Goal: Transaction & Acquisition: Book appointment/travel/reservation

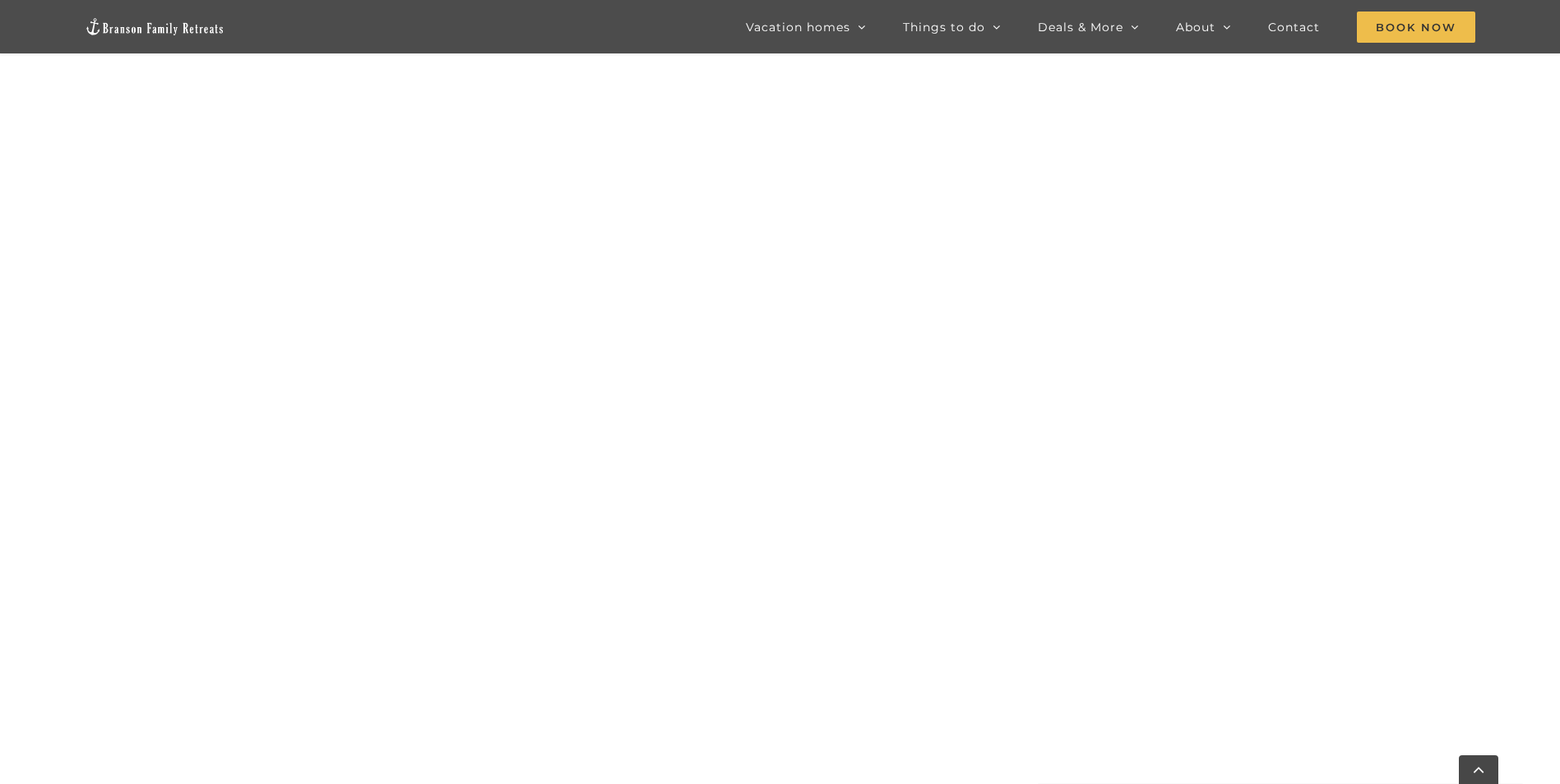
scroll to position [1031, 0]
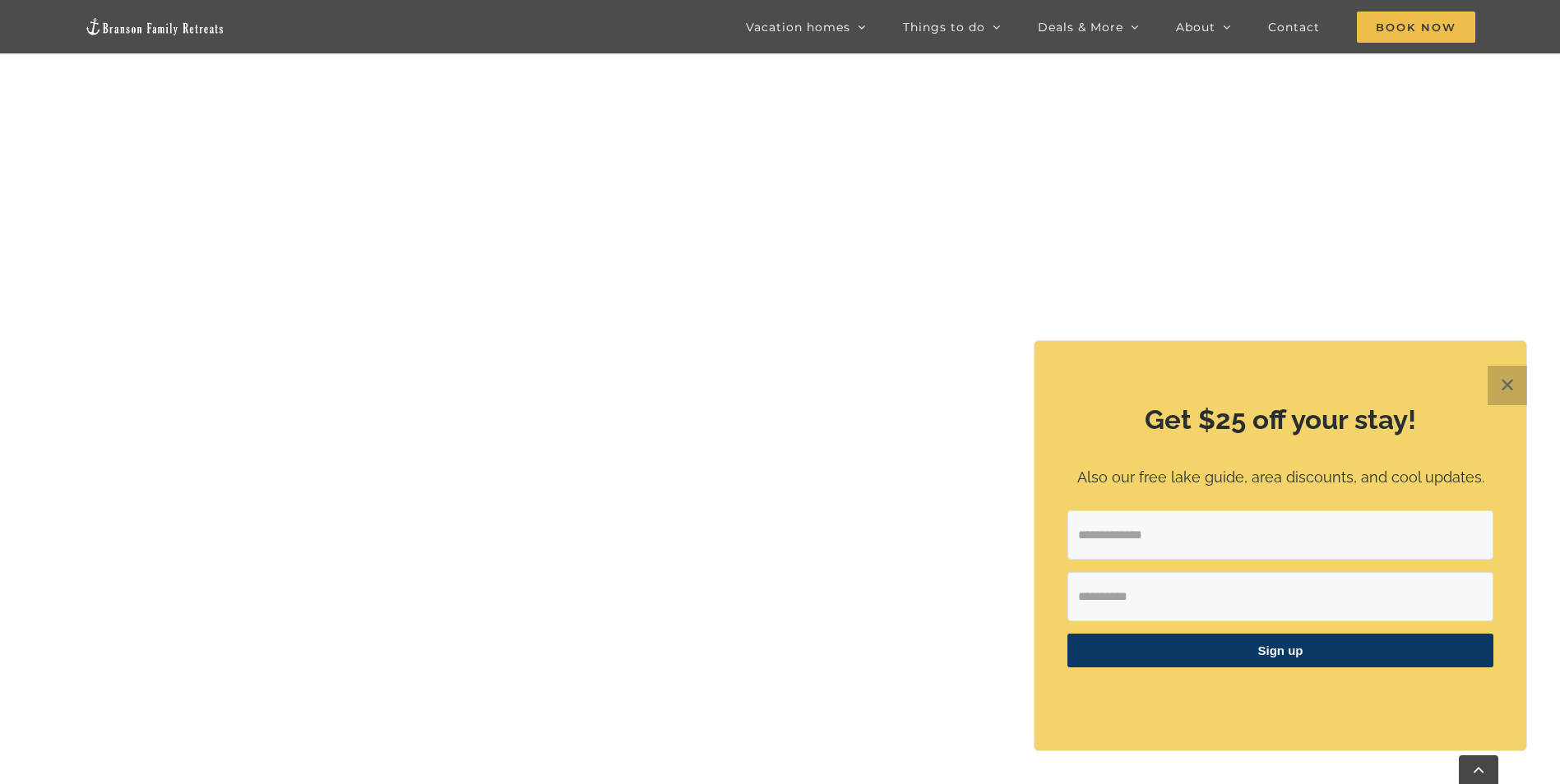
click at [1513, 377] on button "✕" at bounding box center [1507, 385] width 40 height 40
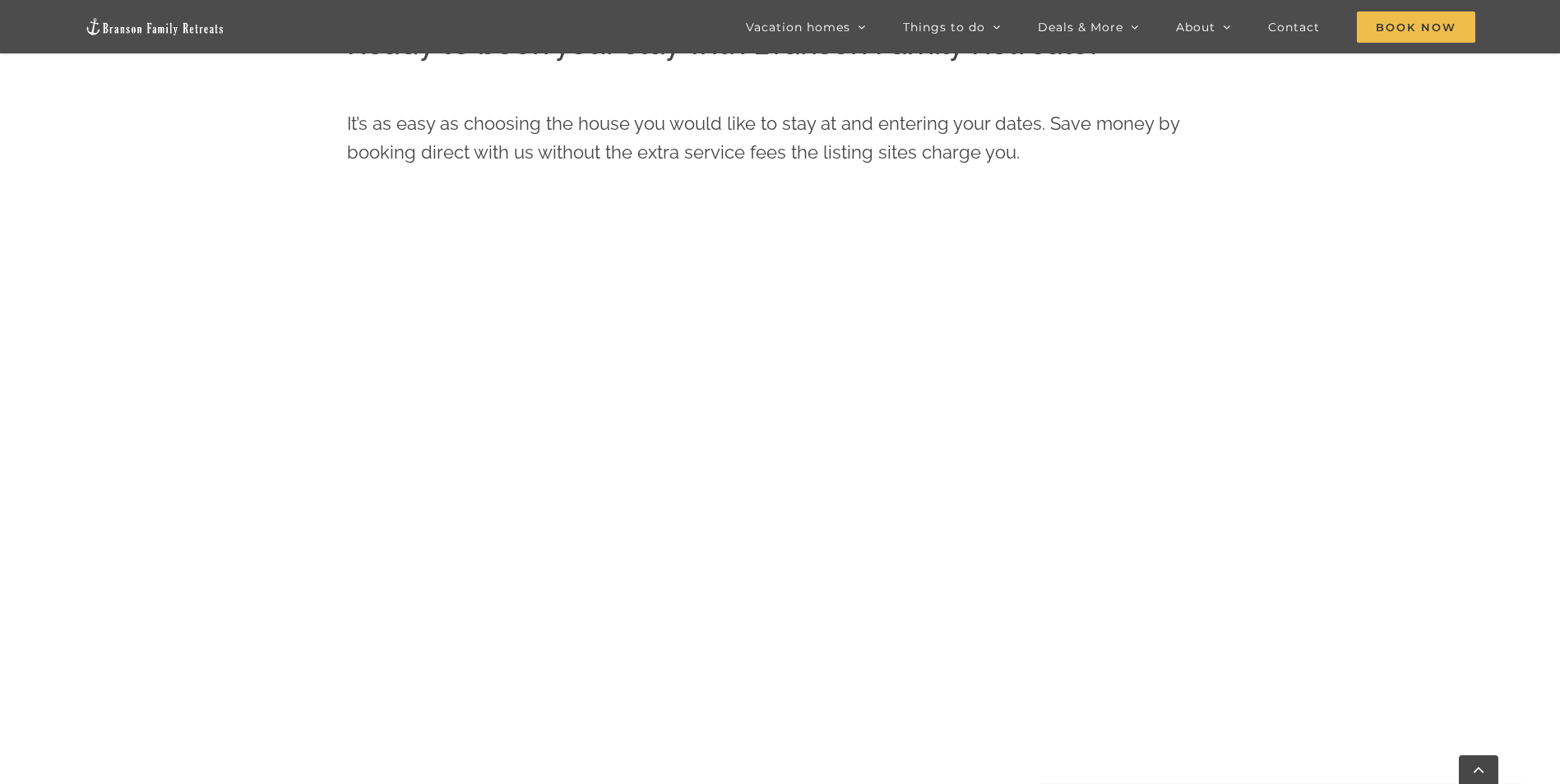
scroll to position [867, 0]
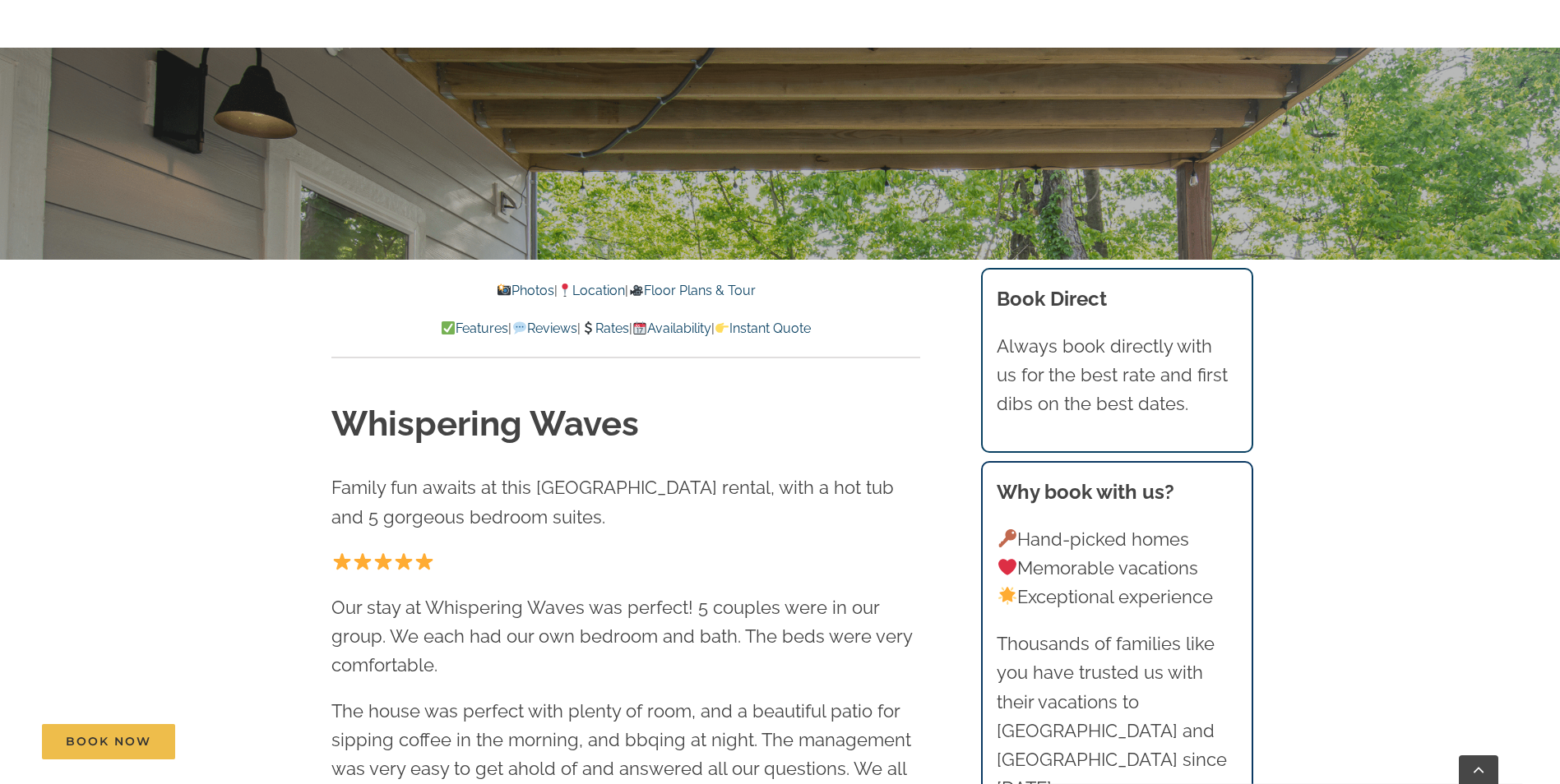
scroll to position [575, 0]
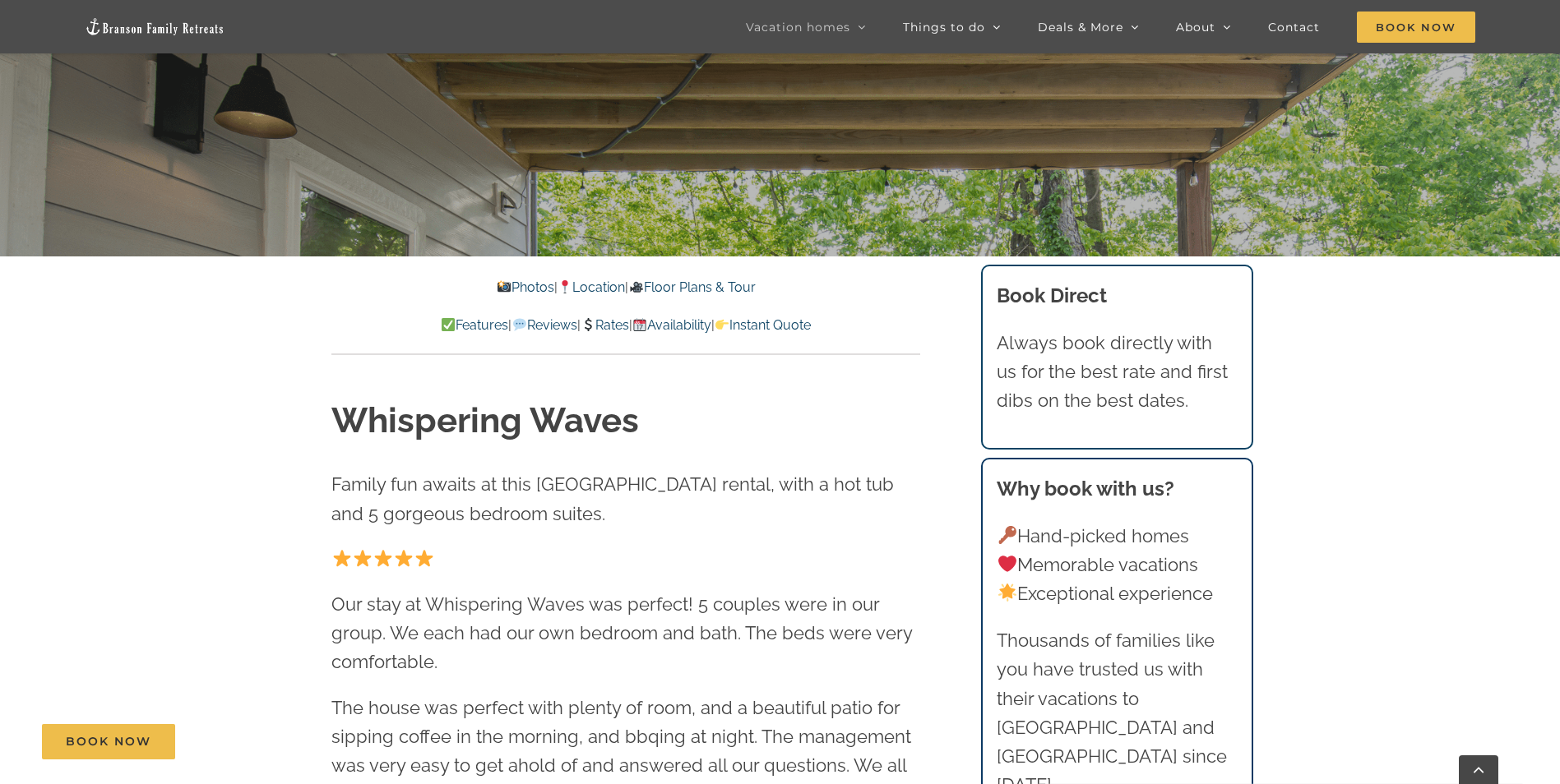
click at [647, 323] on img at bounding box center [640, 325] width 13 height 13
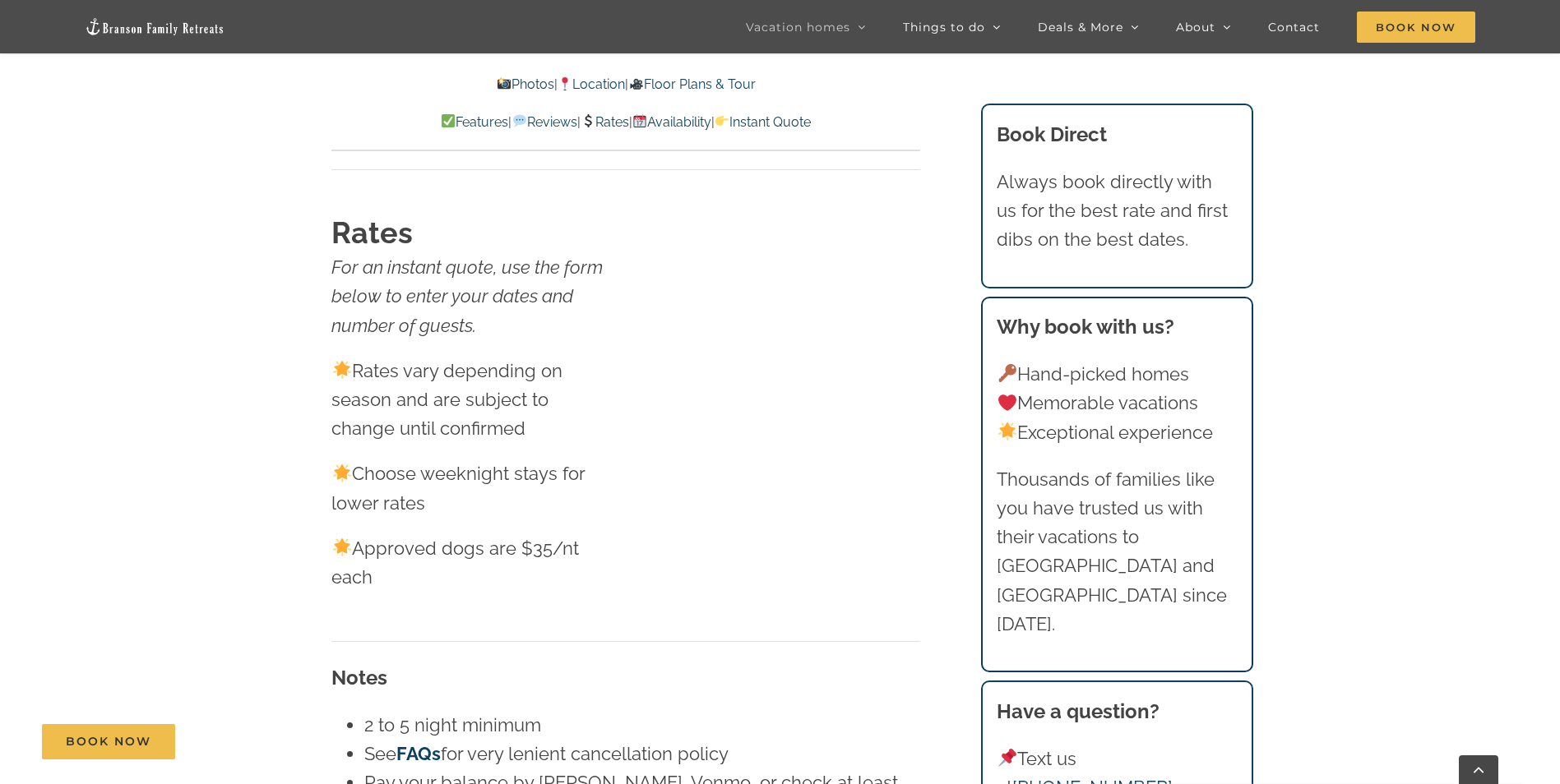
scroll to position [7501, 0]
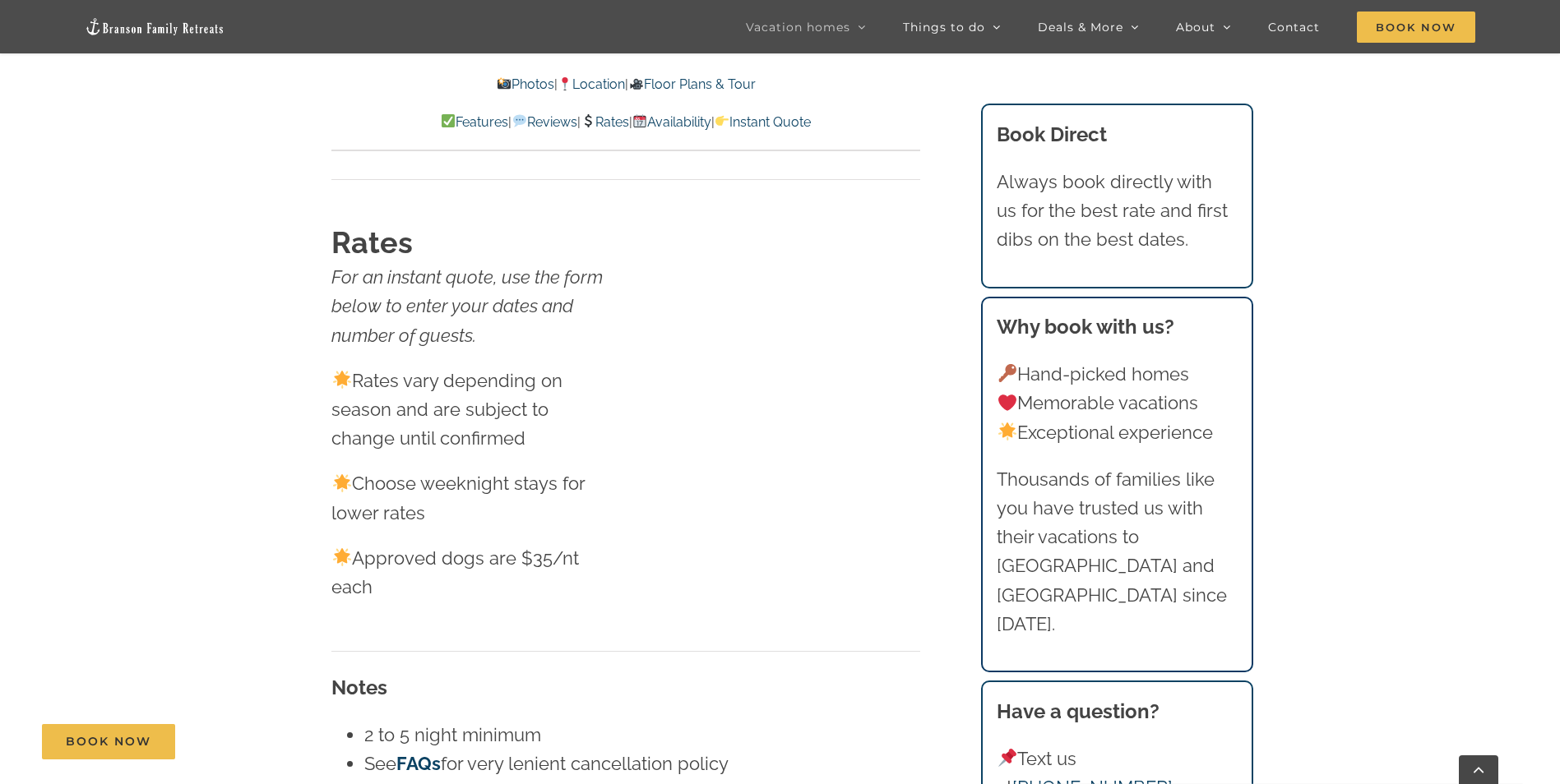
click at [616, 126] on link "Rates" at bounding box center [604, 121] width 48 height 15
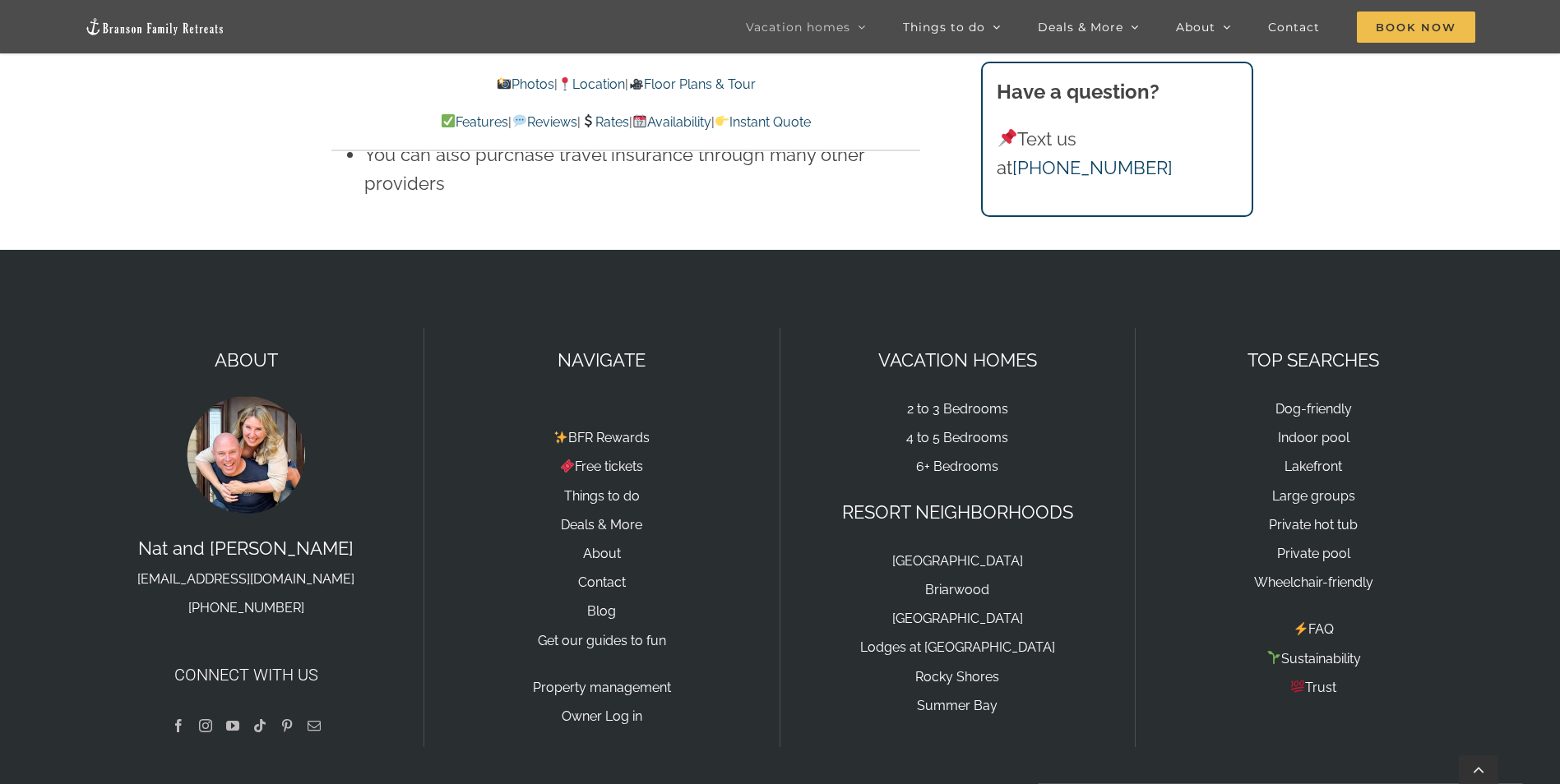
scroll to position [9175, 0]
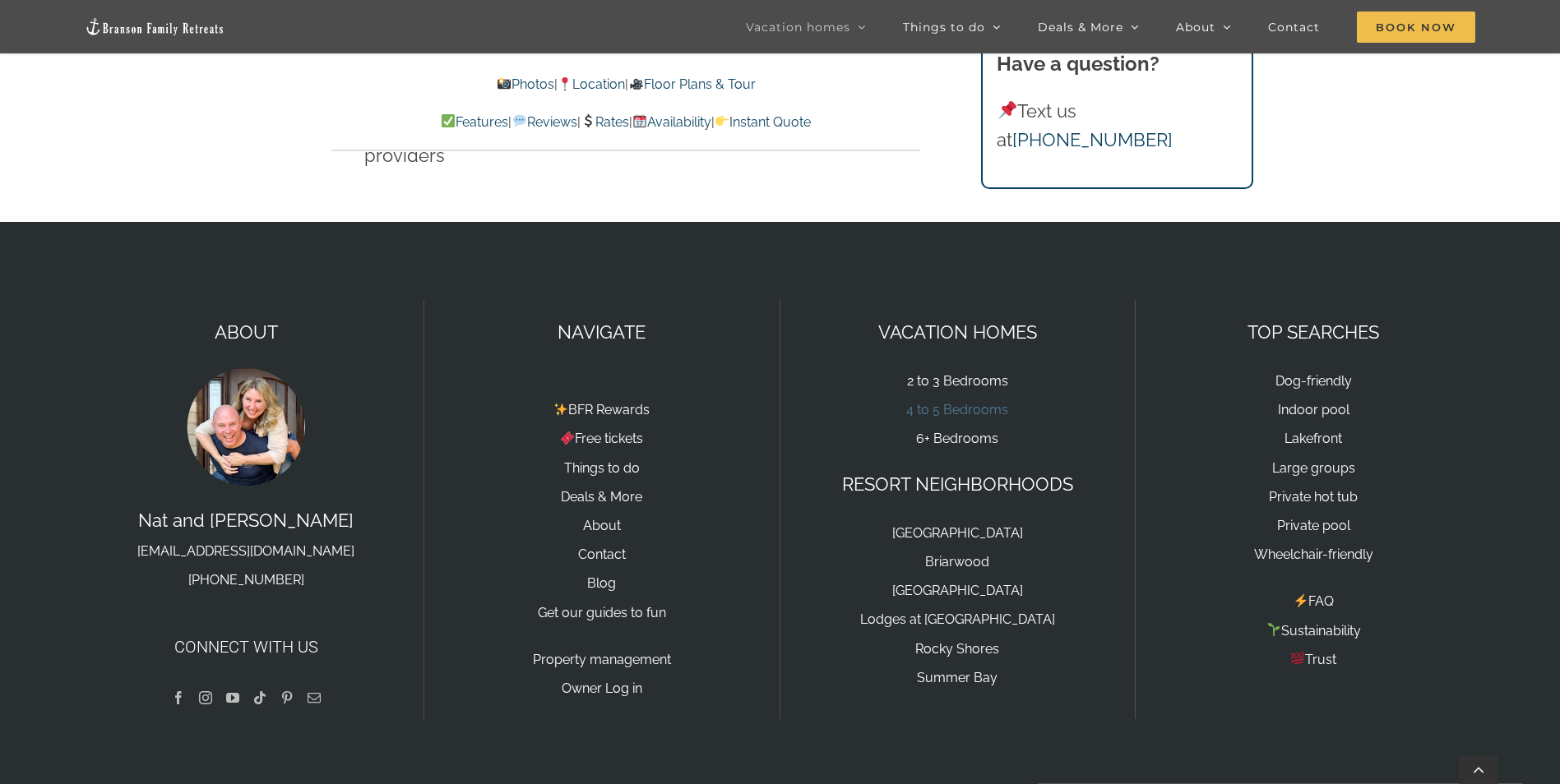
click at [977, 401] on link "4 to 5 Bedrooms" at bounding box center [956, 409] width 102 height 15
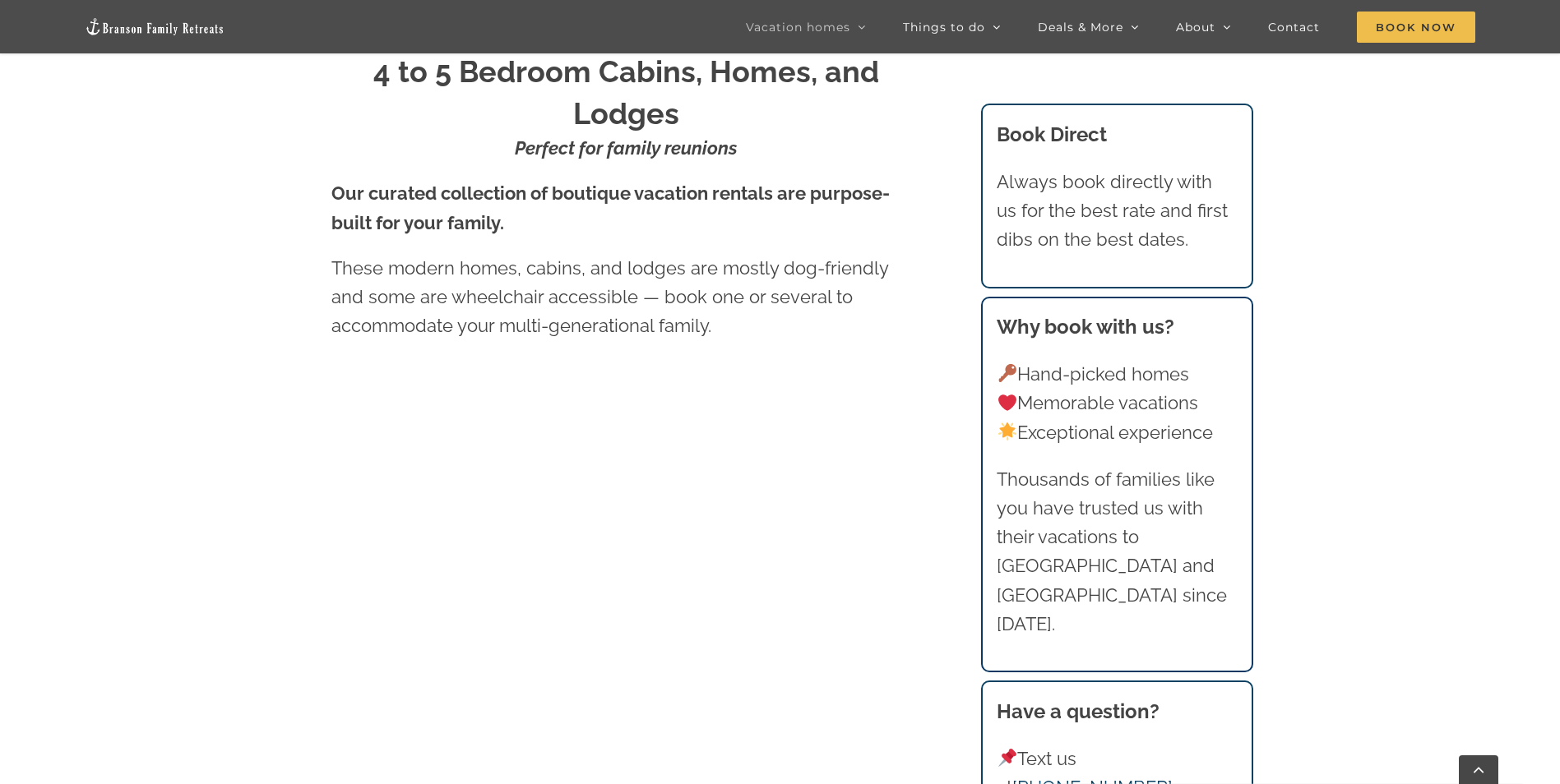
scroll to position [1072, 0]
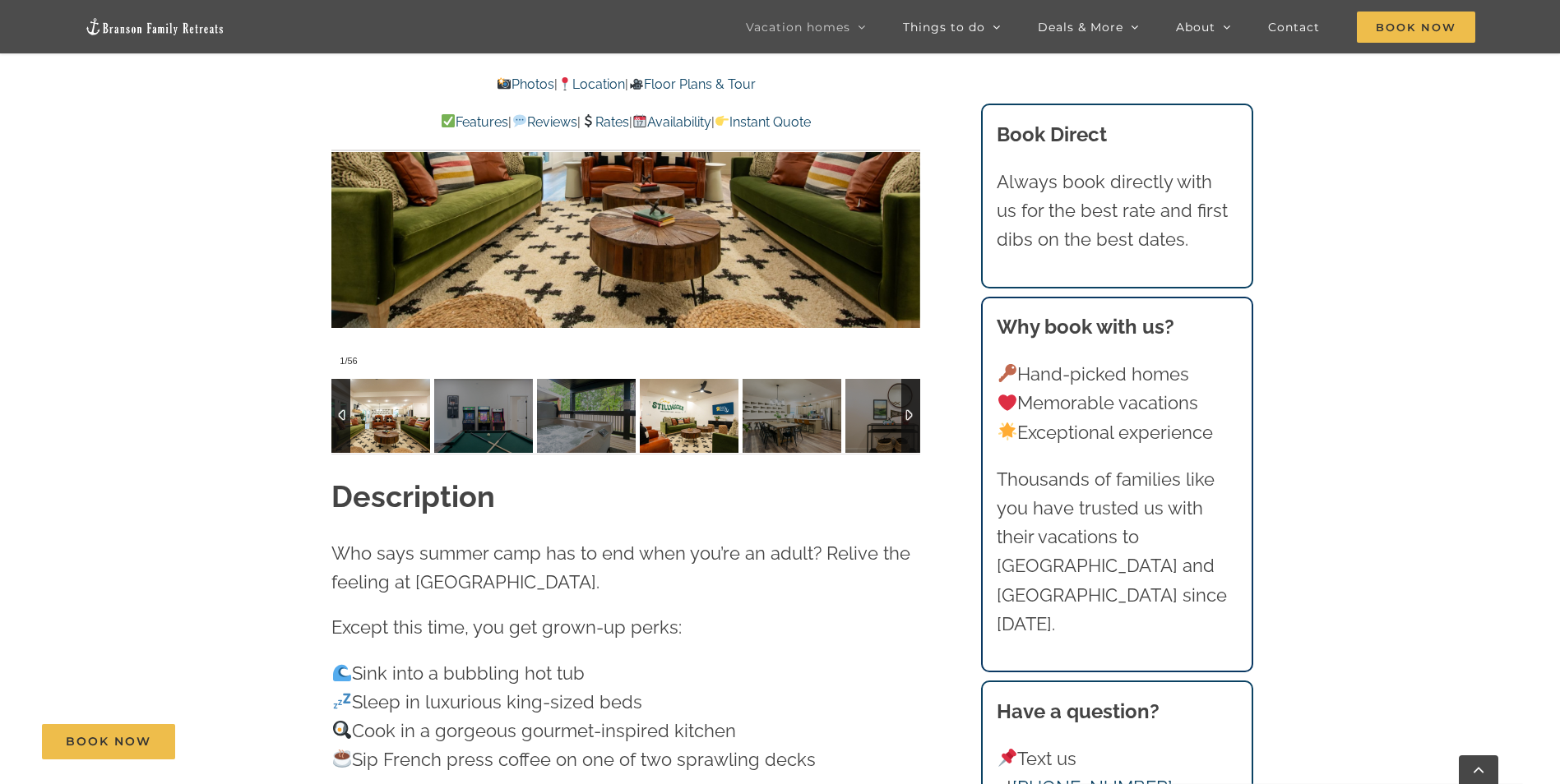
scroll to position [1480, 0]
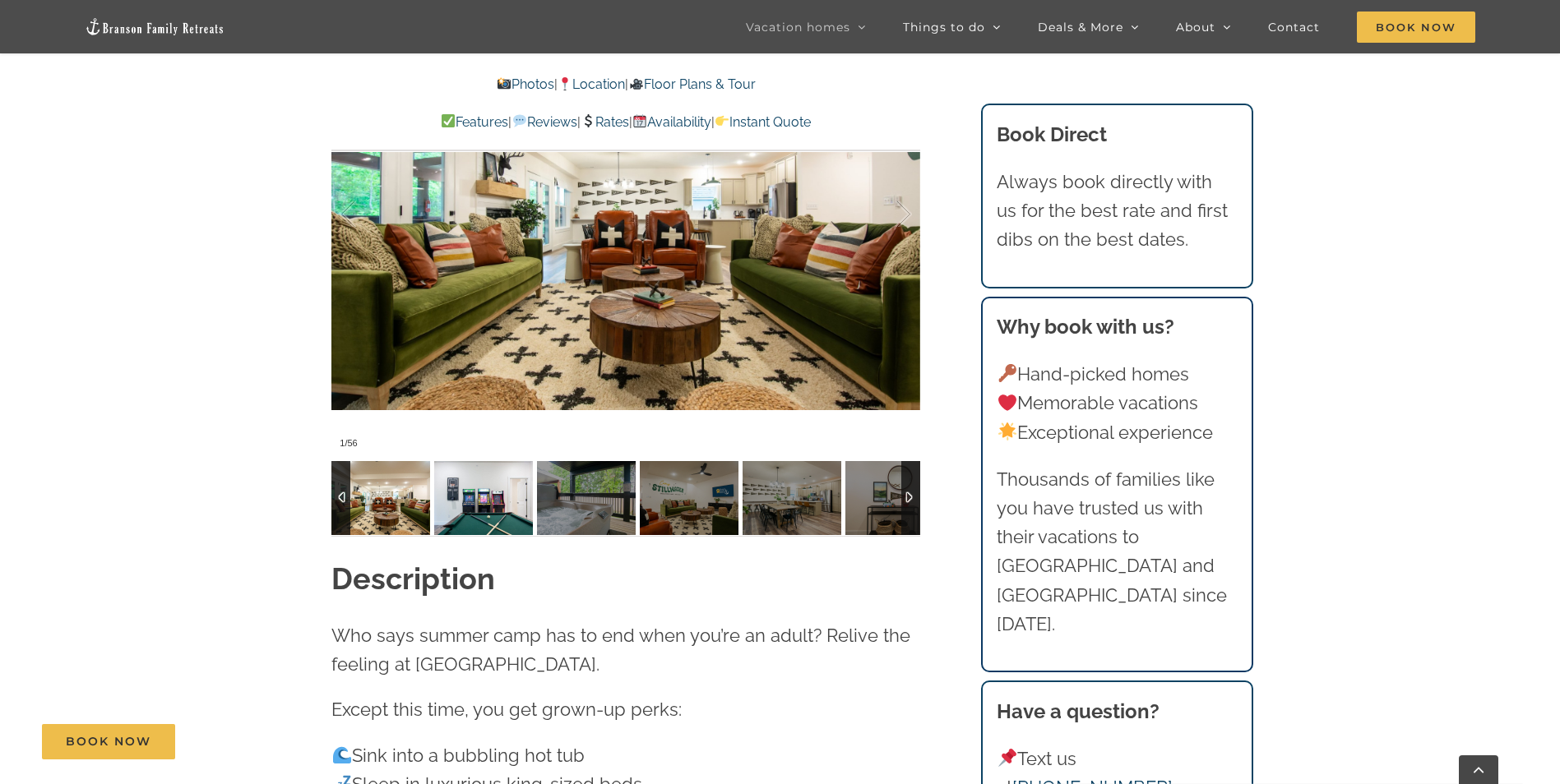
click at [490, 462] on img at bounding box center [483, 498] width 99 height 74
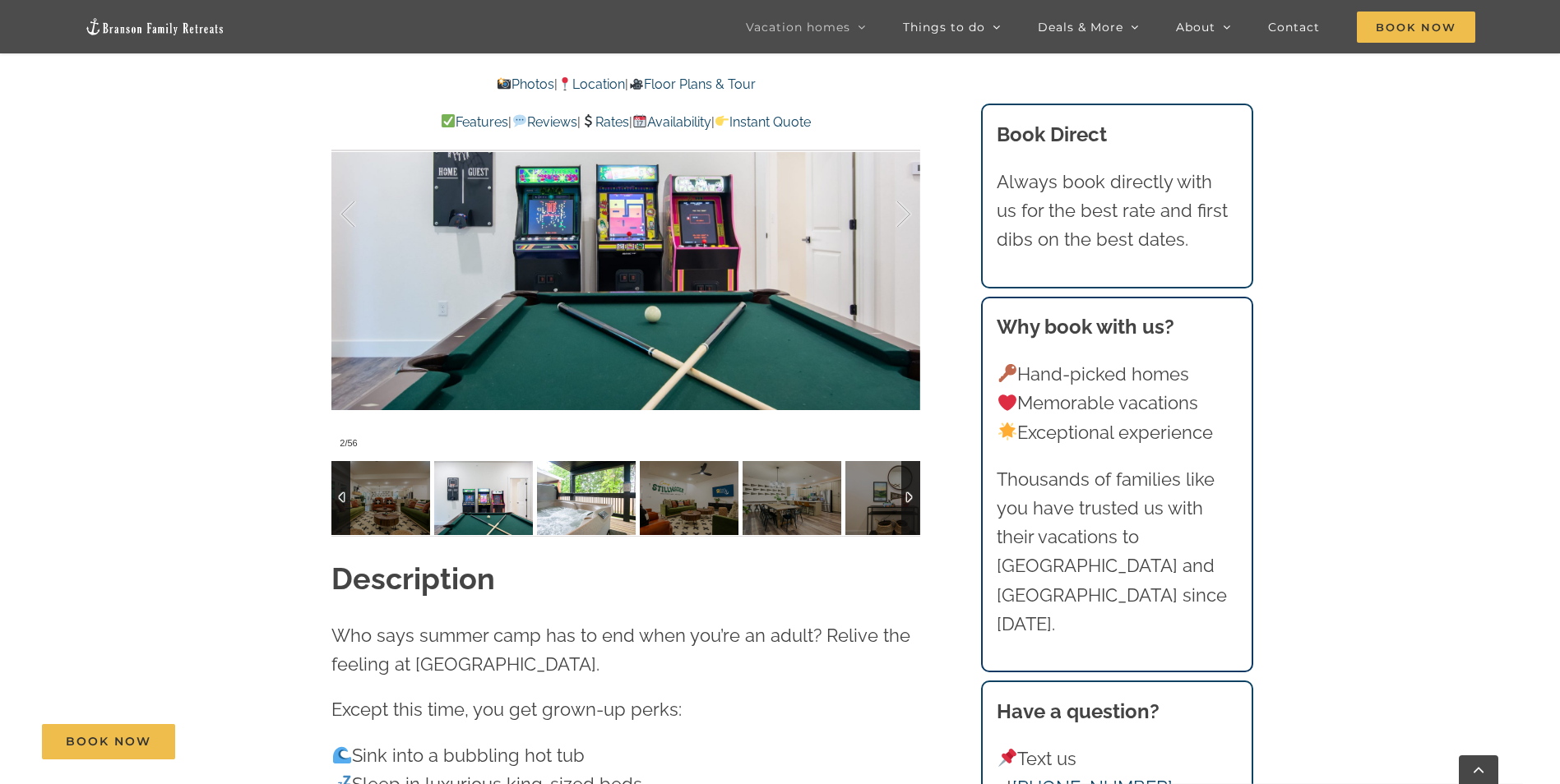
click at [571, 464] on img at bounding box center [586, 498] width 99 height 74
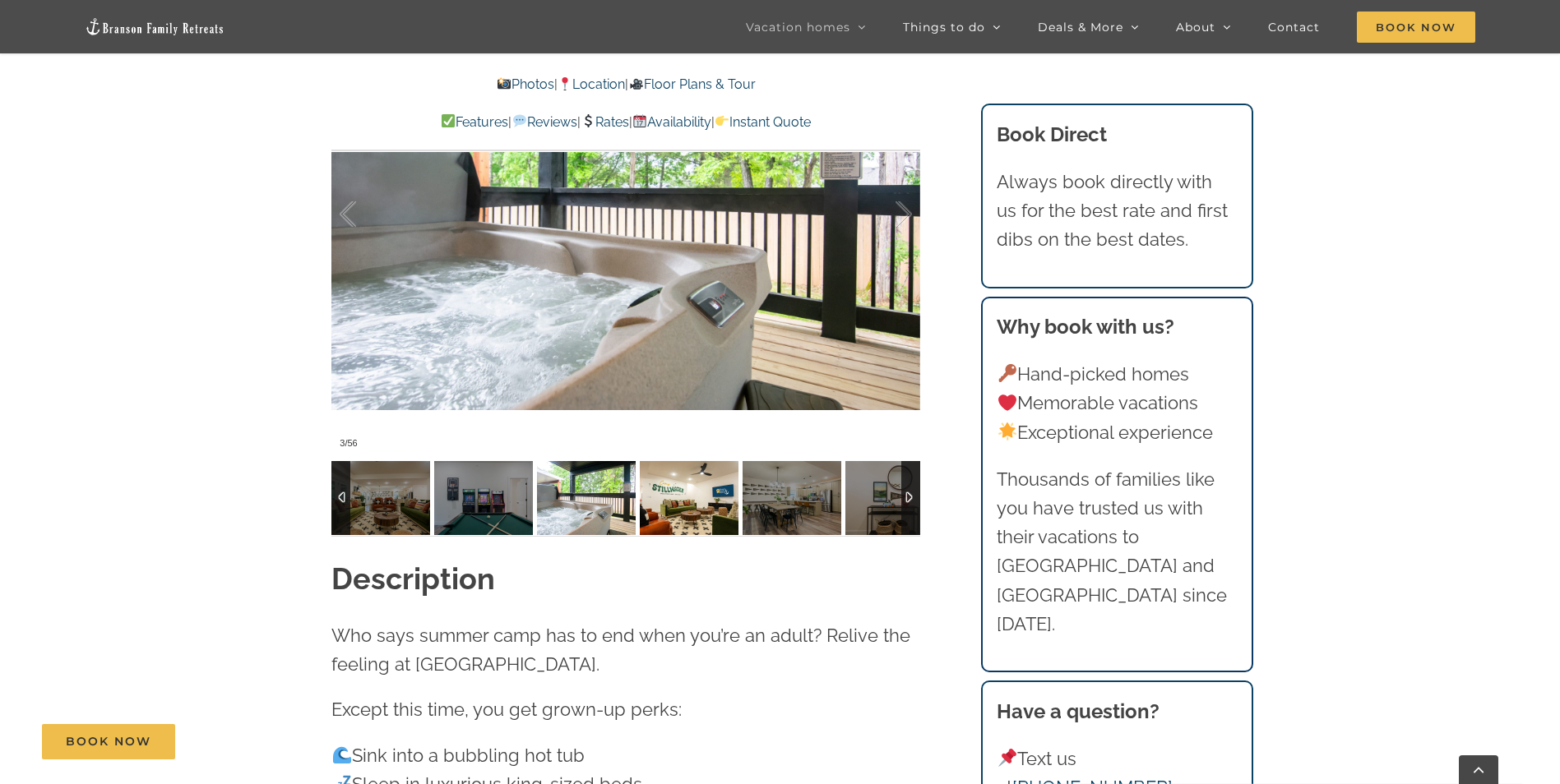
click at [655, 468] on img at bounding box center [689, 498] width 99 height 74
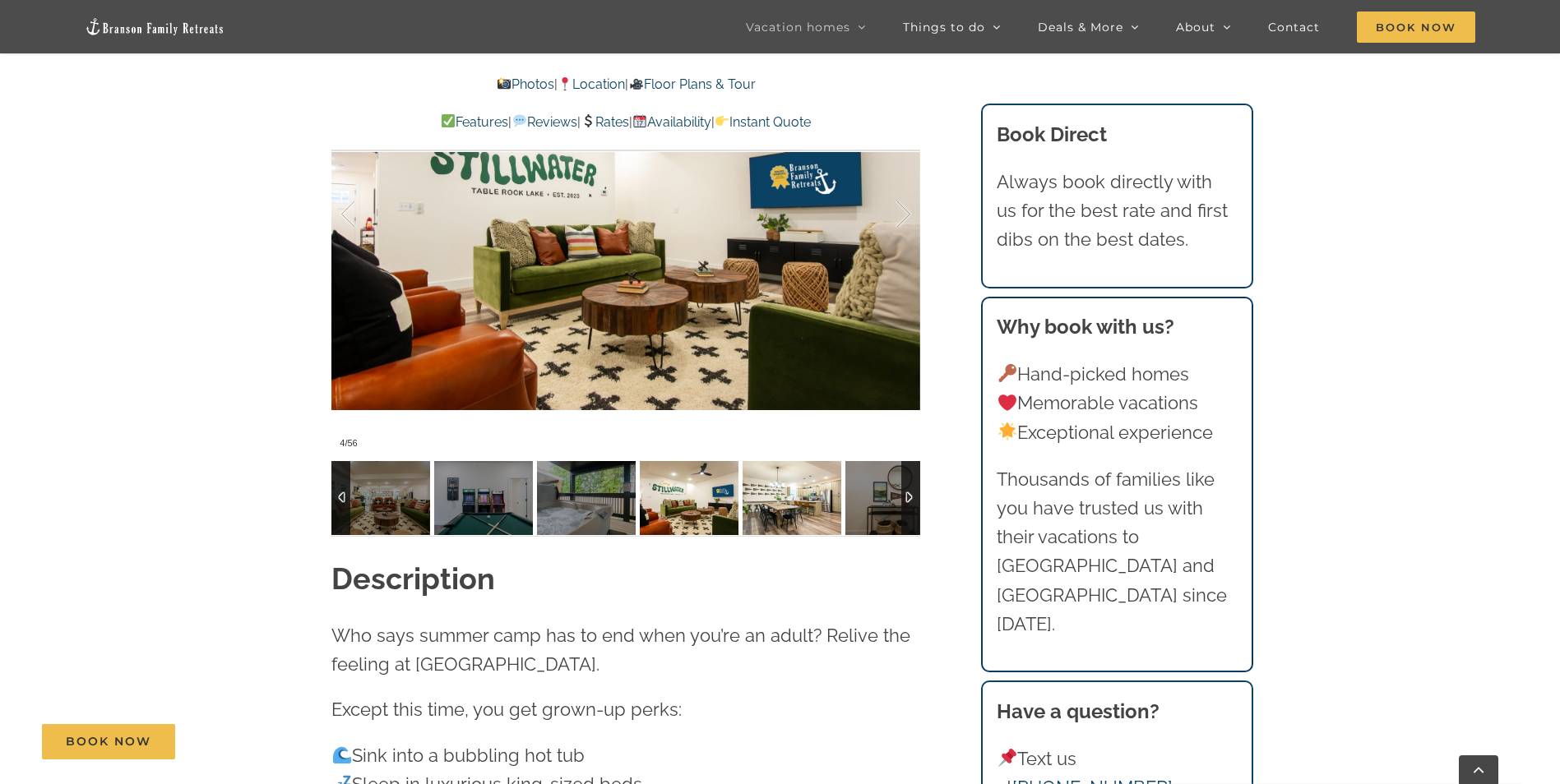
click at [744, 469] on img at bounding box center [792, 498] width 99 height 74
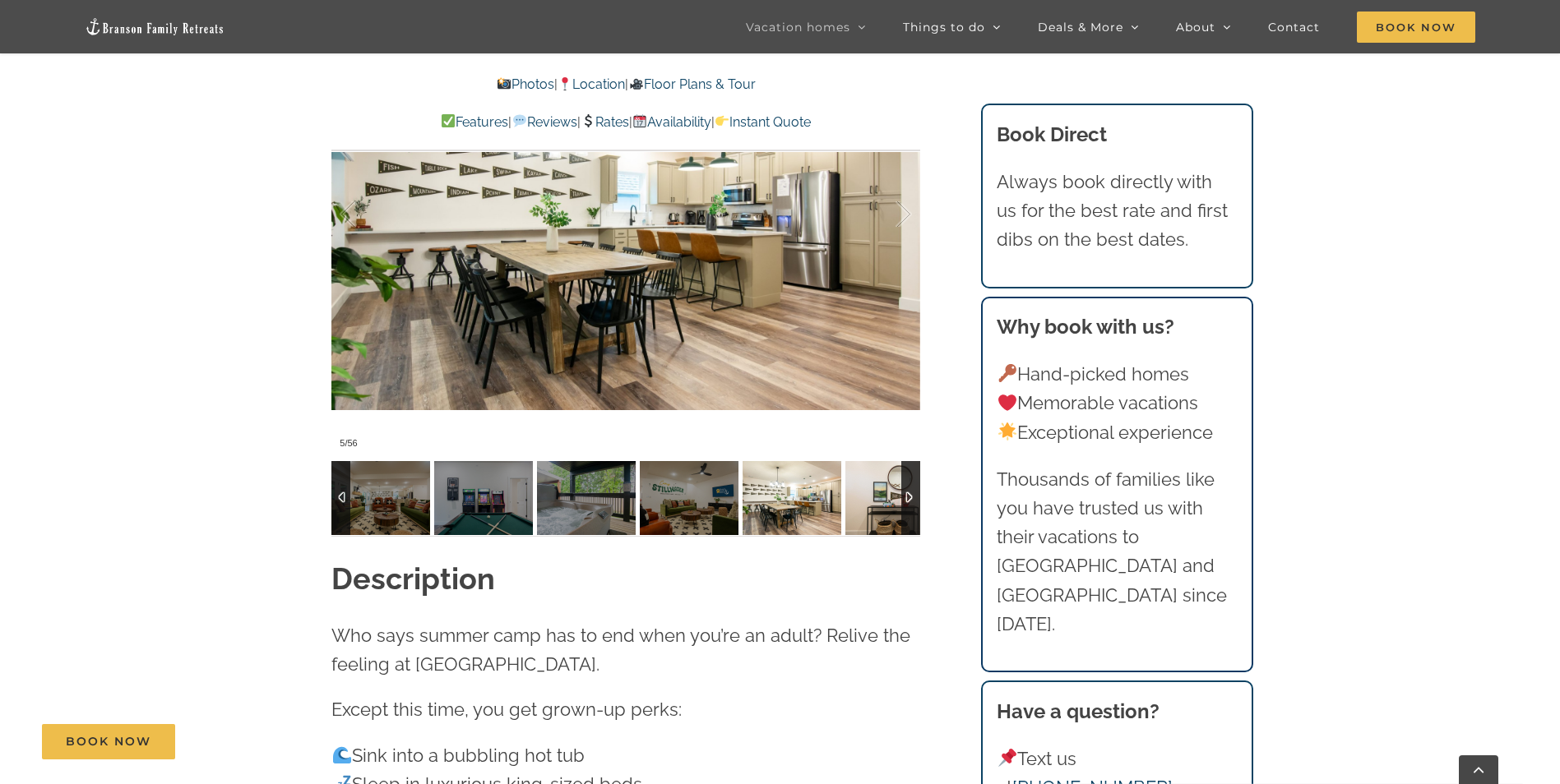
click at [899, 462] on img at bounding box center [894, 498] width 99 height 74
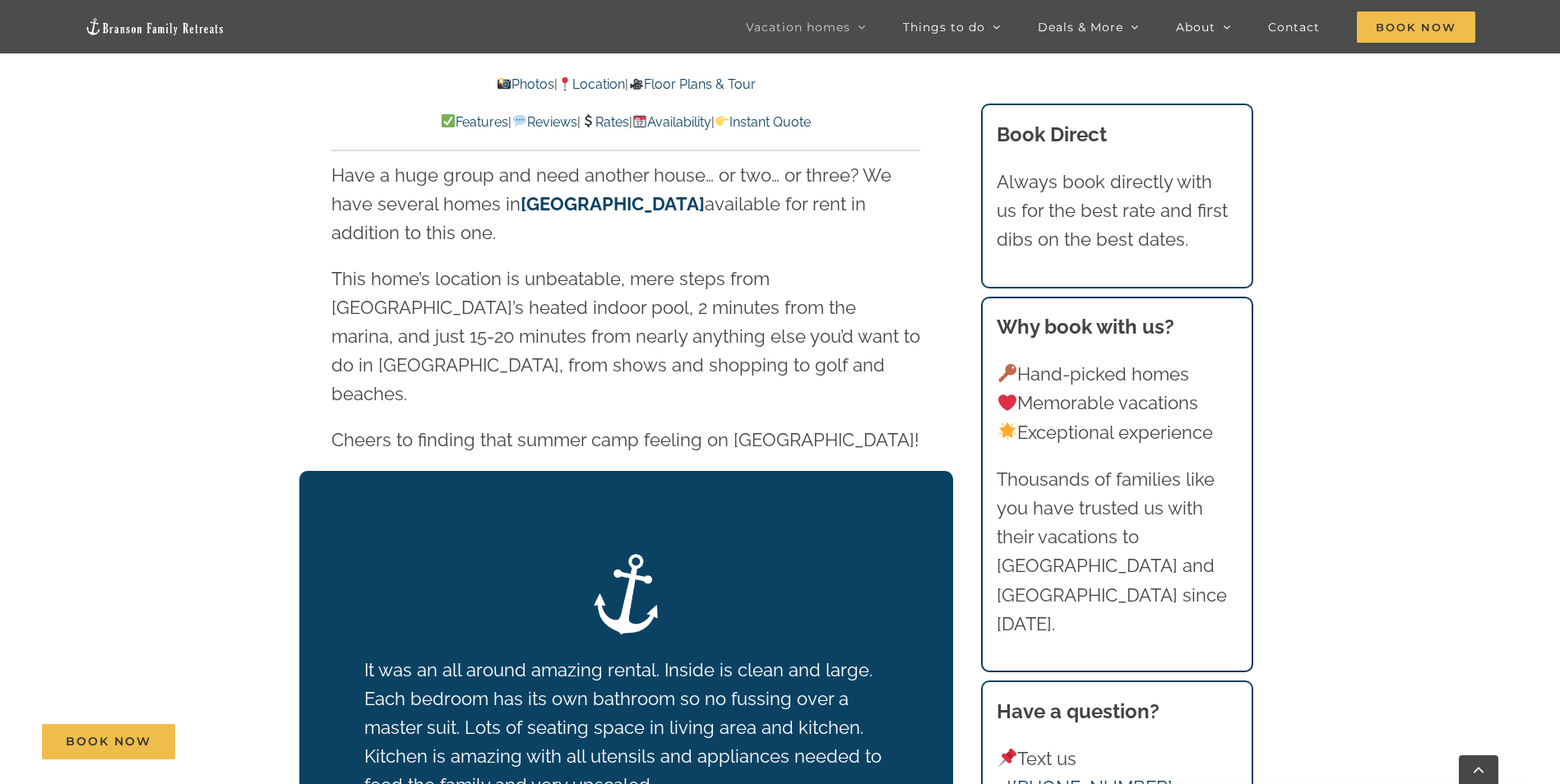
scroll to position [2845, 0]
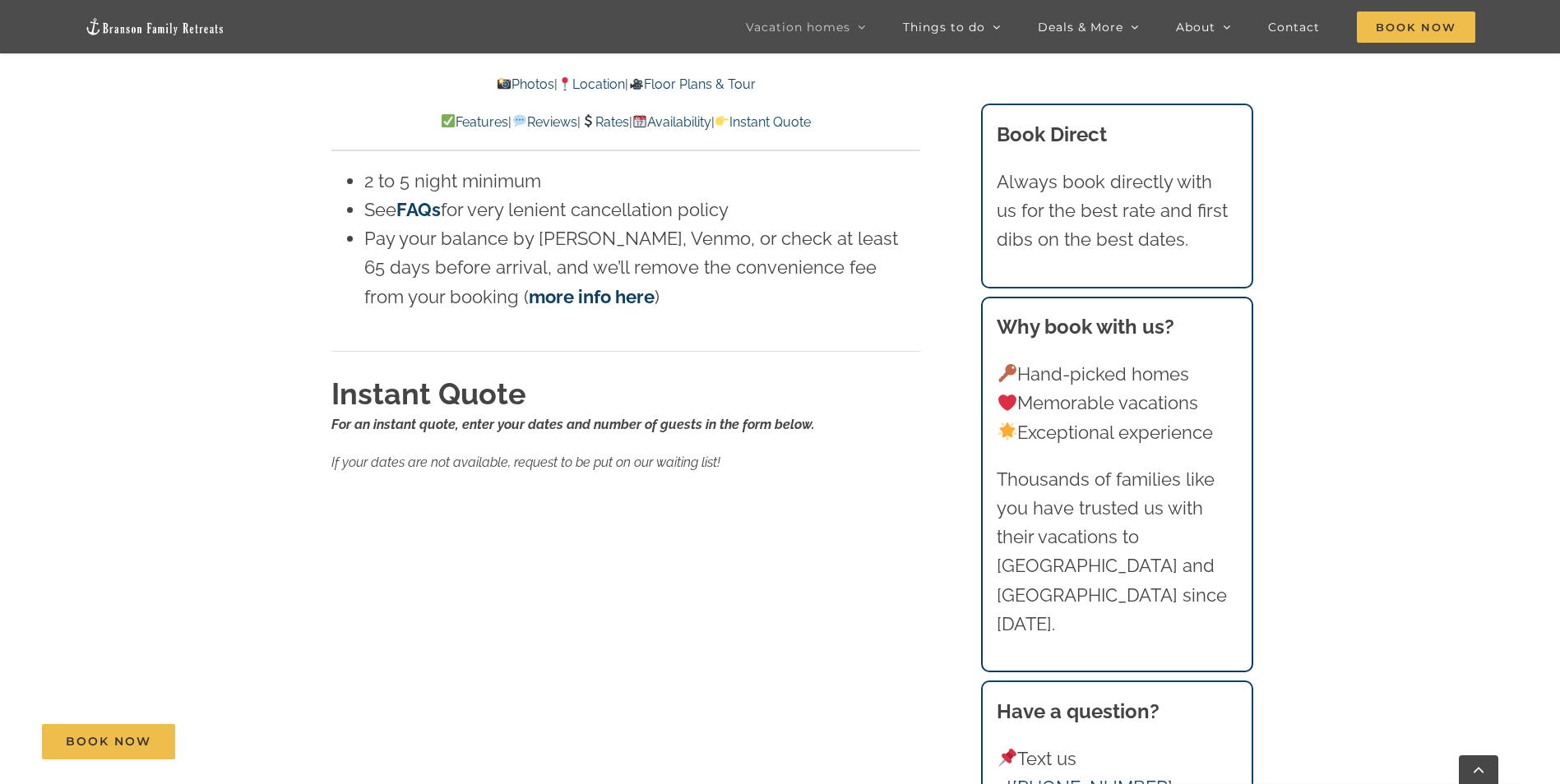
scroll to position [10520, 0]
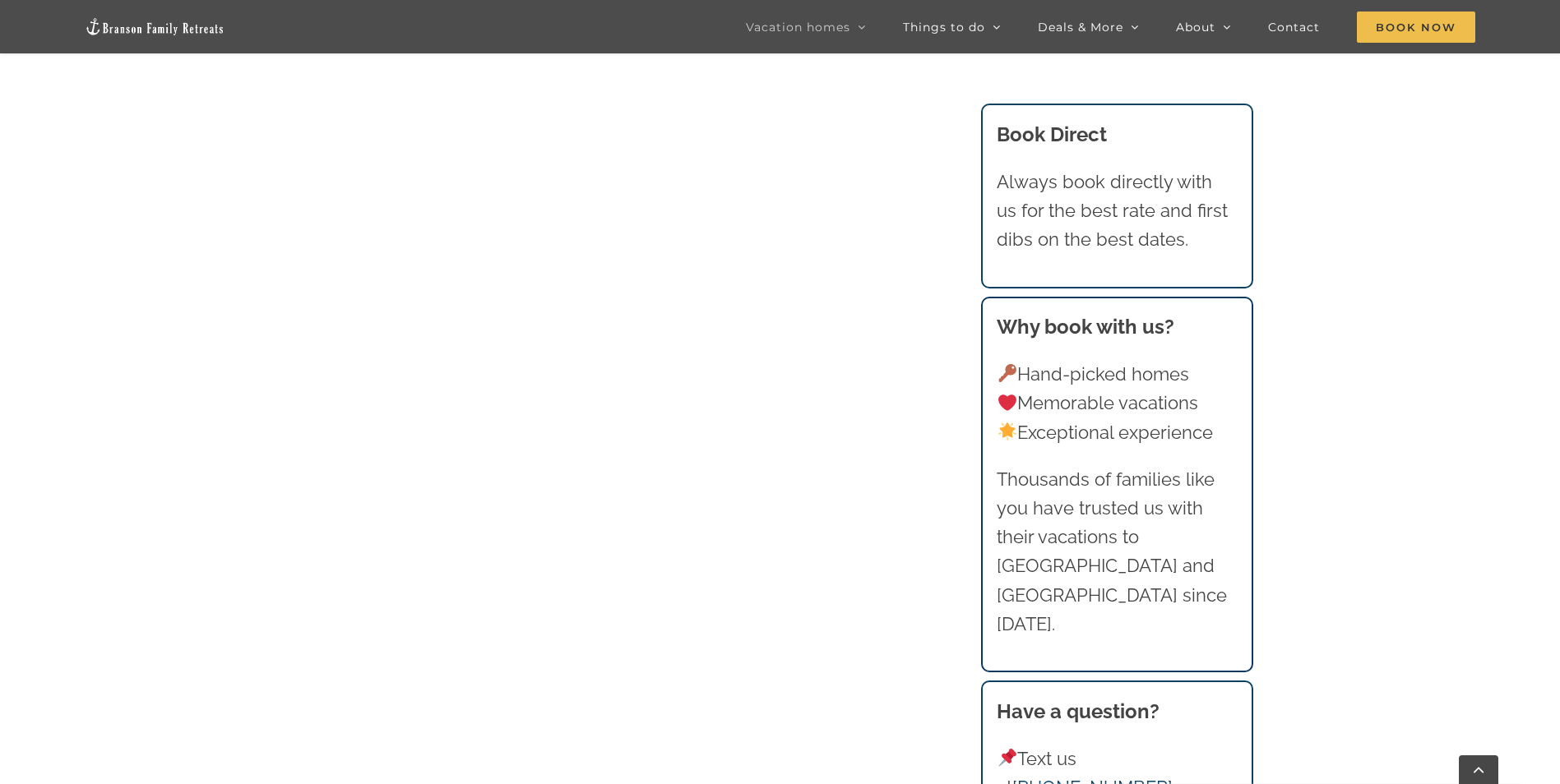
scroll to position [1401, 0]
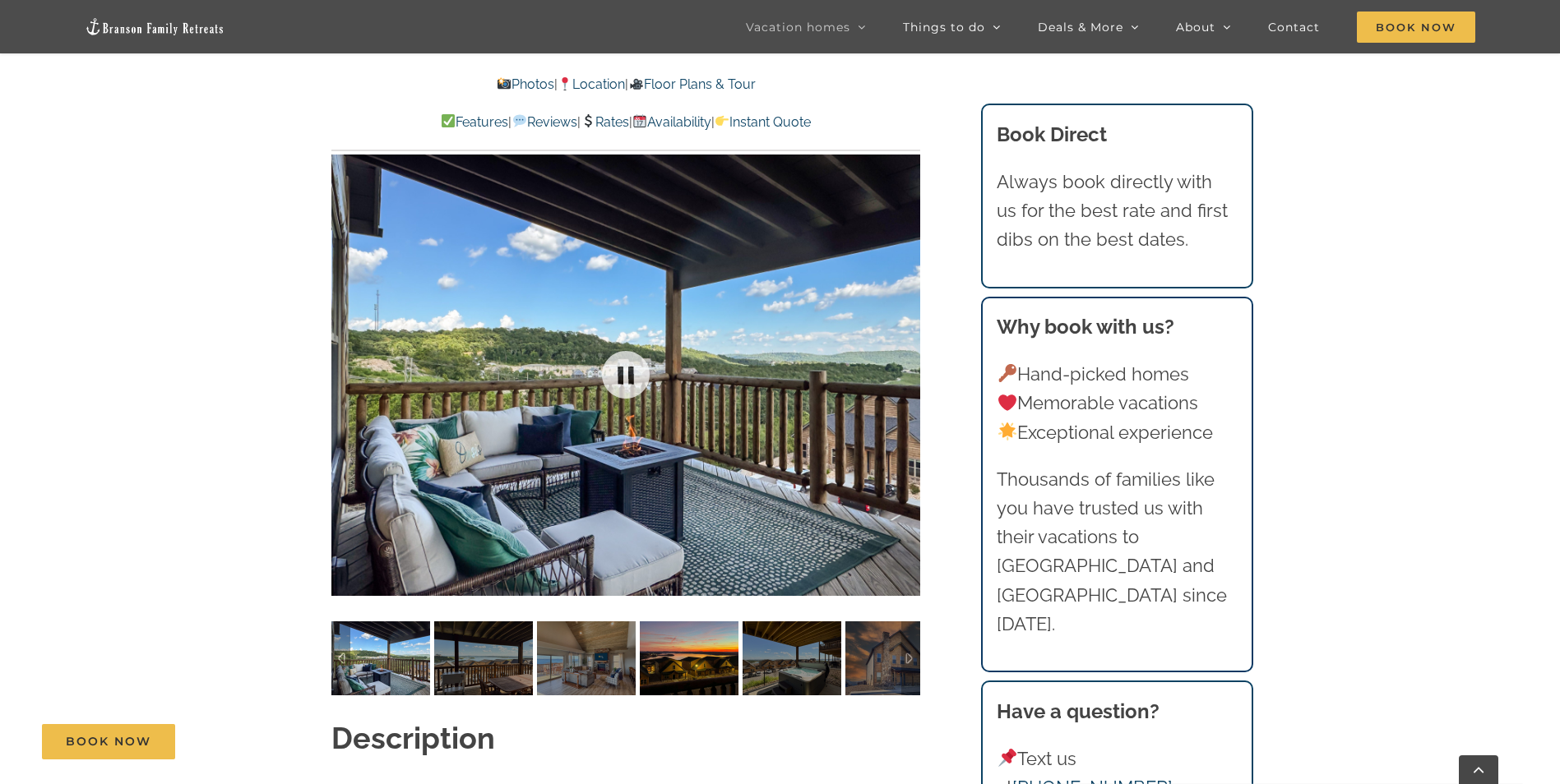
scroll to position [1233, 0]
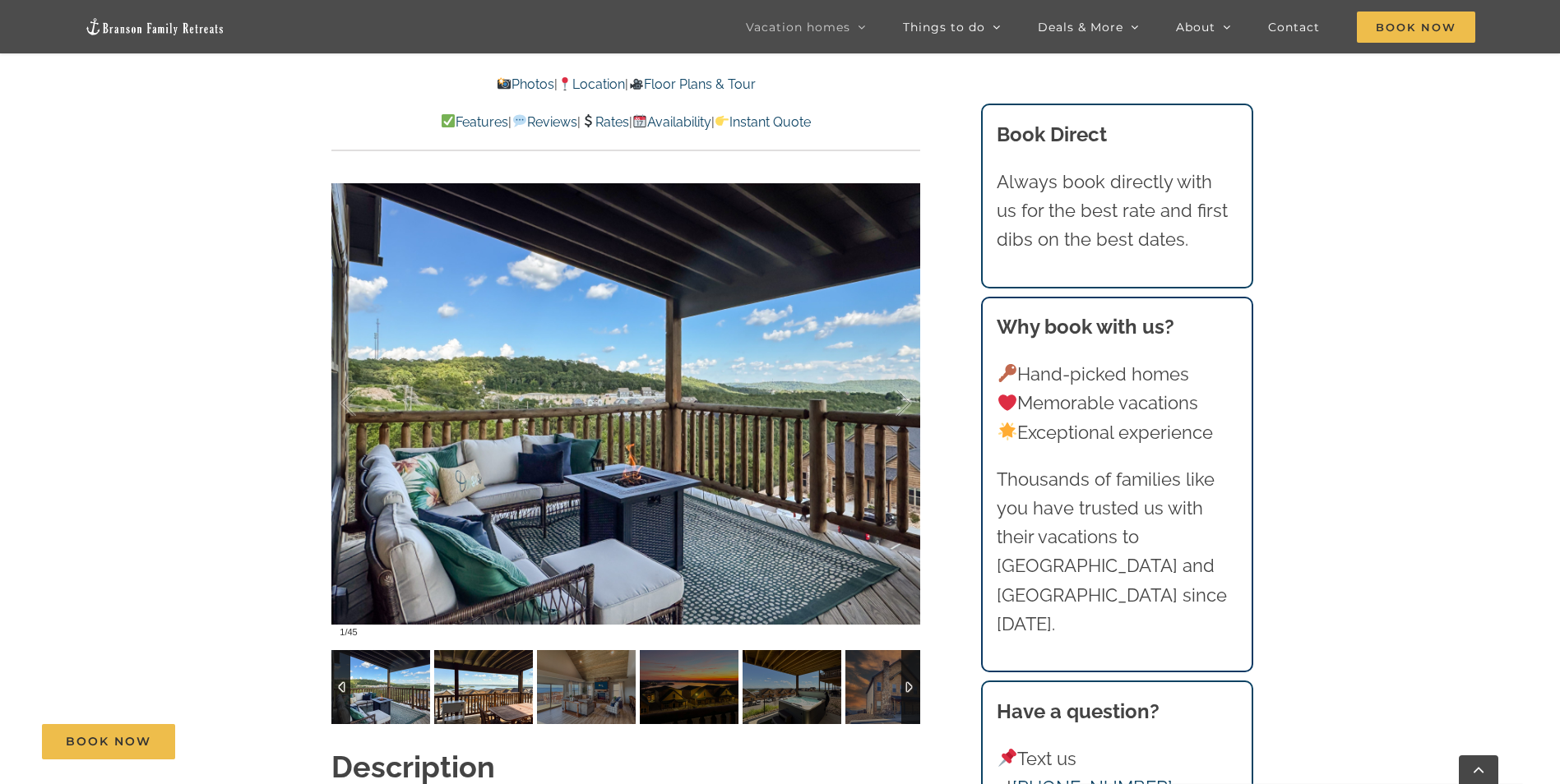
click at [506, 650] on img at bounding box center [483, 687] width 99 height 74
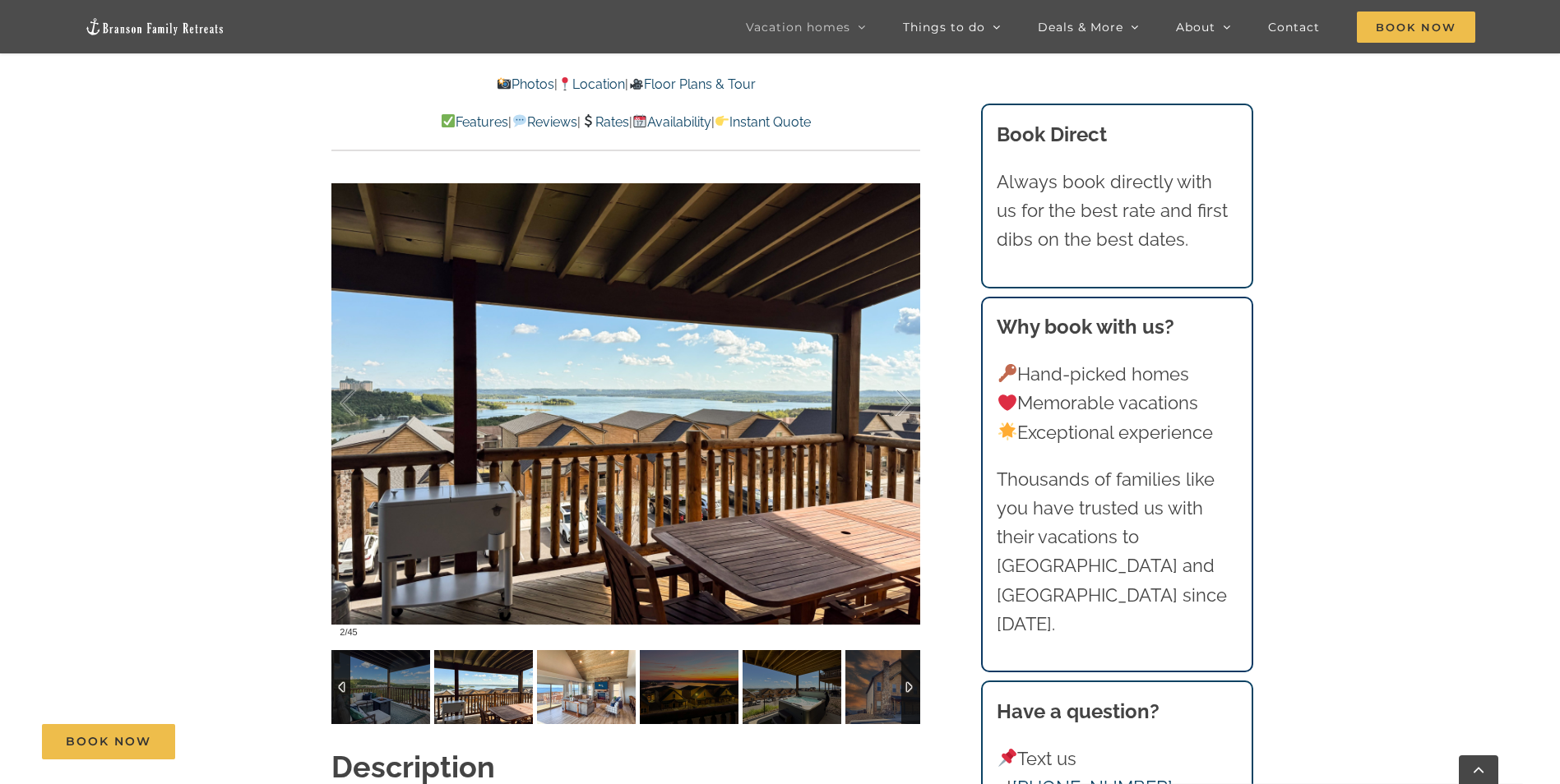
click at [600, 650] on img at bounding box center [586, 687] width 99 height 74
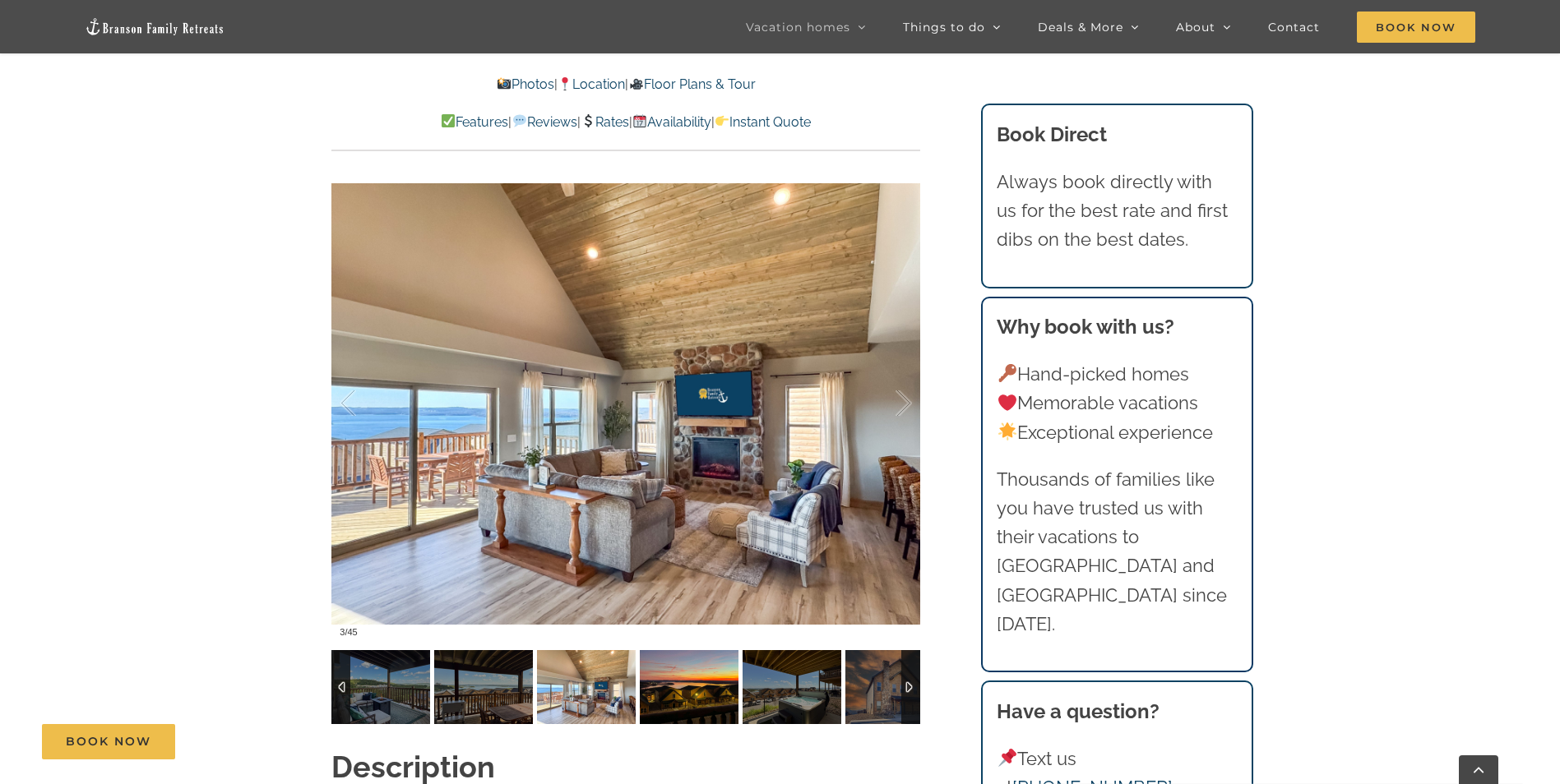
click at [652, 656] on img at bounding box center [689, 687] width 99 height 74
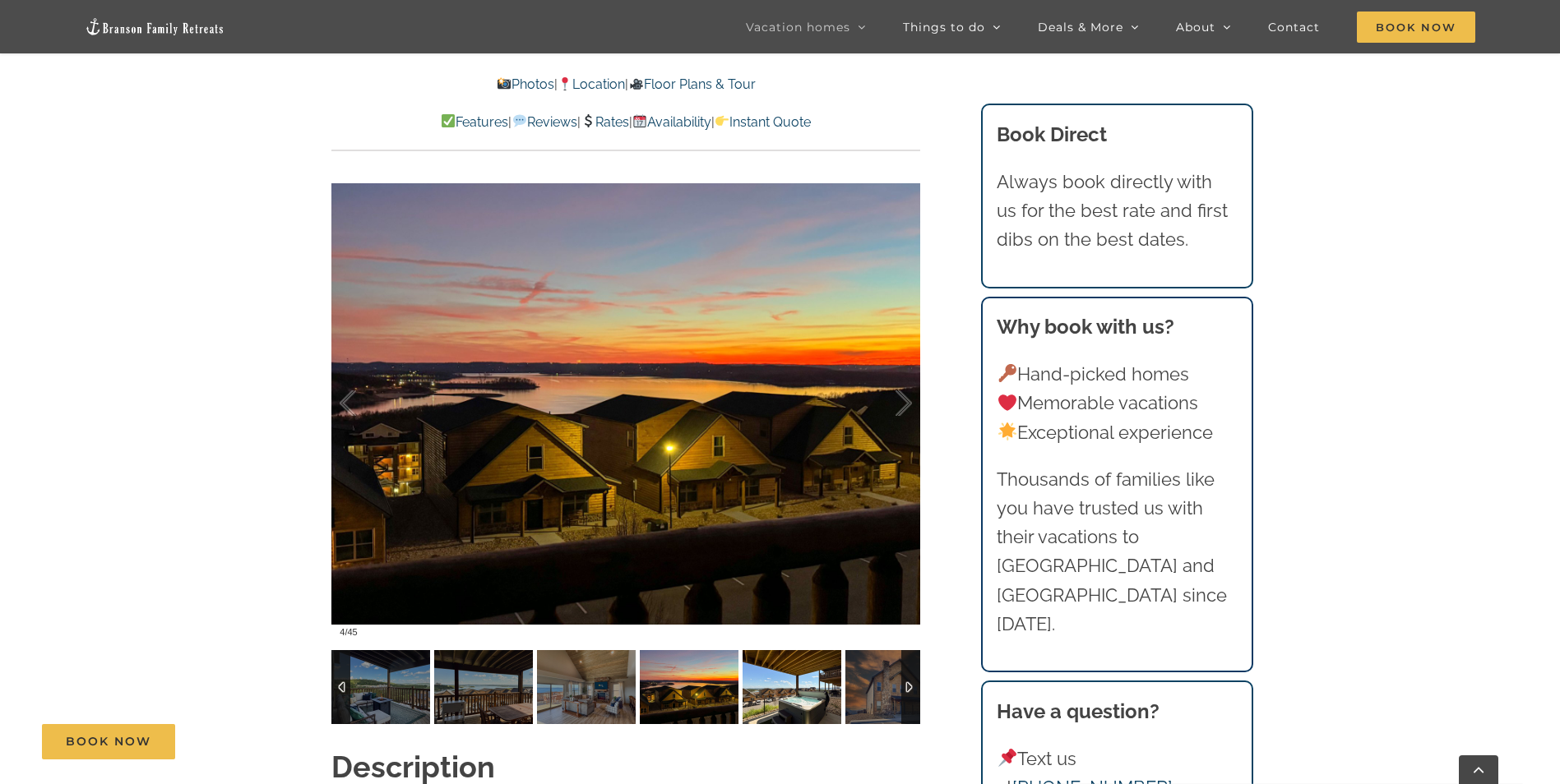
click at [776, 658] on img at bounding box center [792, 687] width 99 height 74
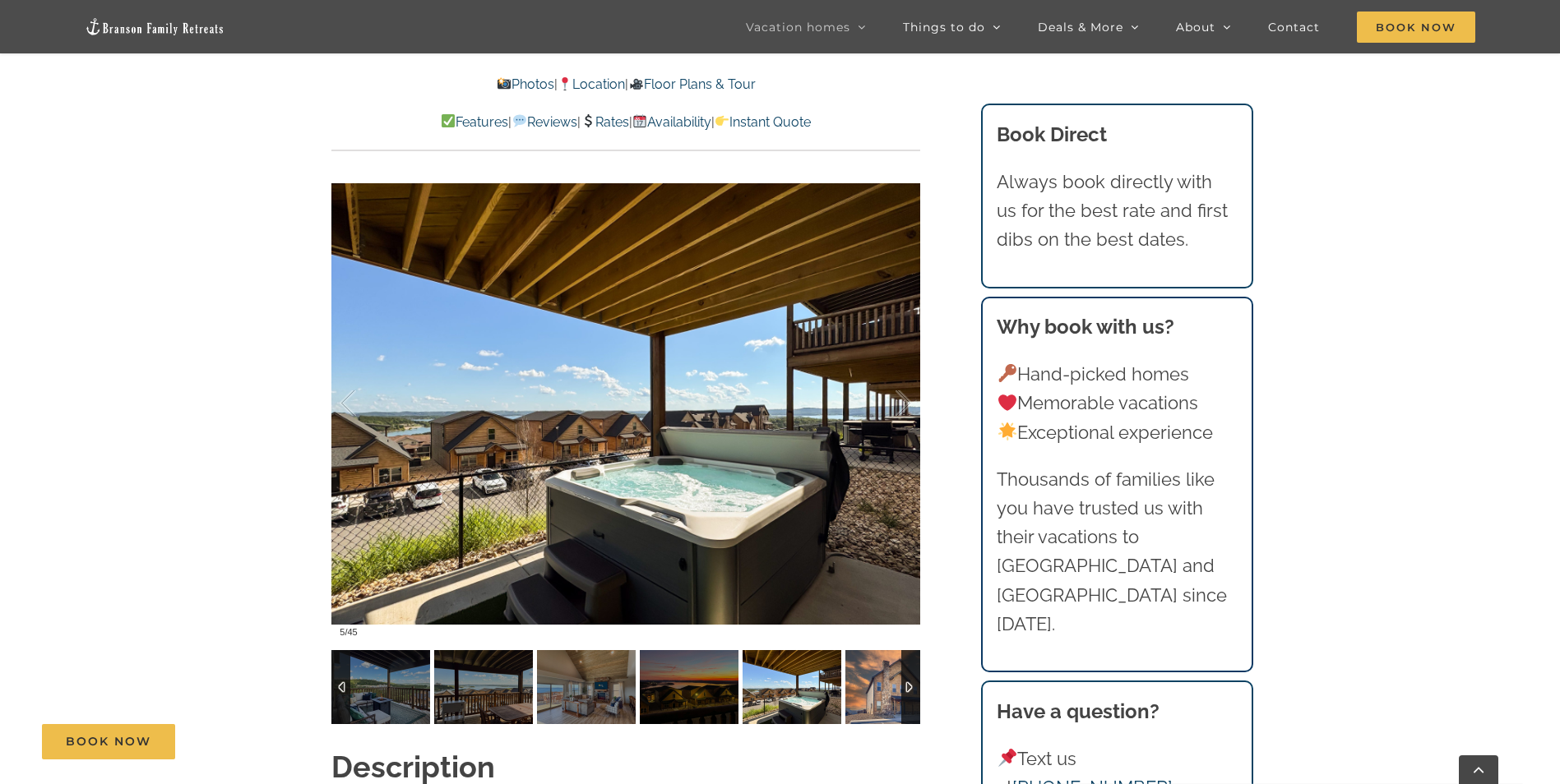
click at [870, 665] on img at bounding box center [894, 687] width 99 height 74
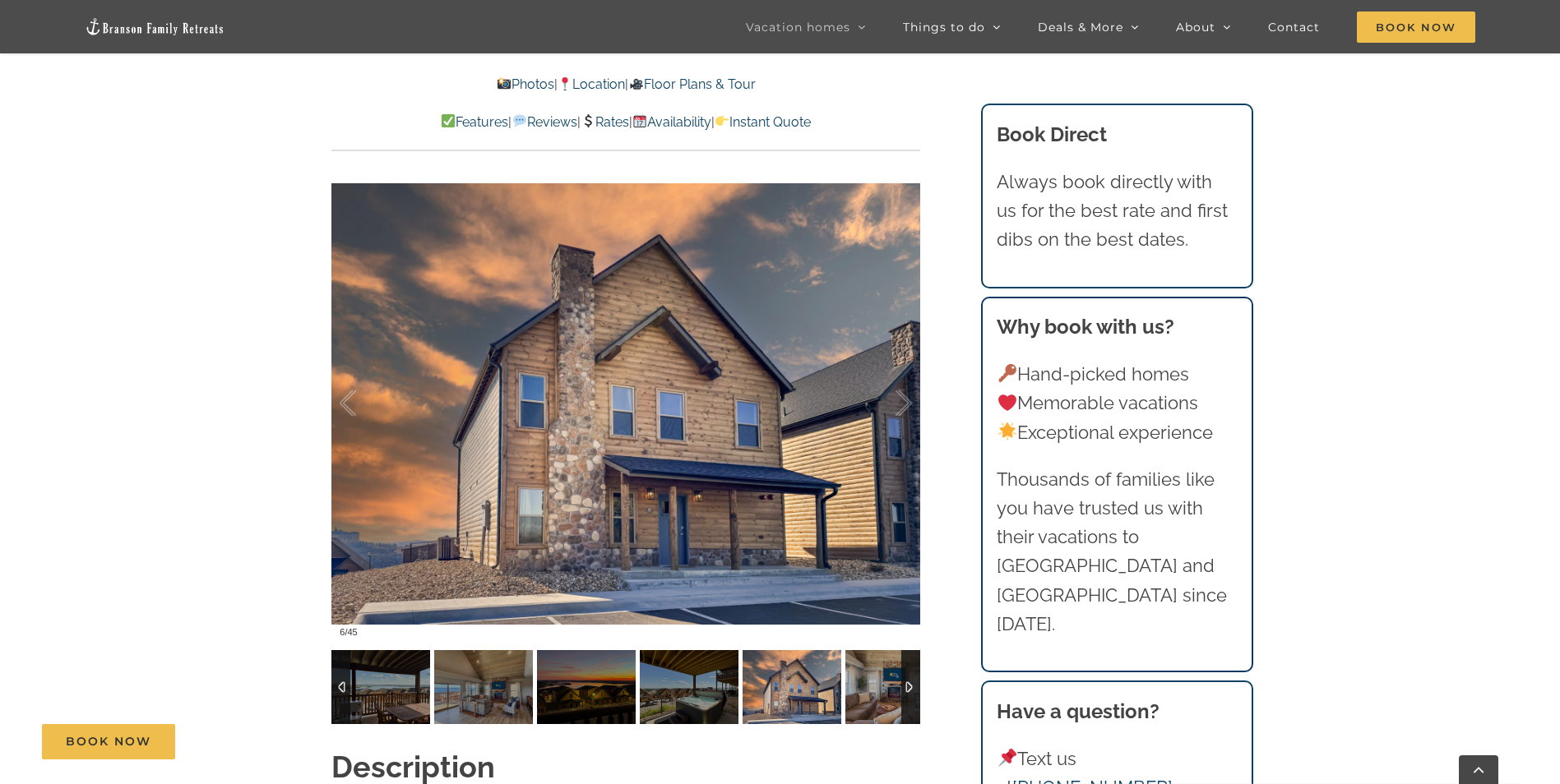
click at [905, 658] on div at bounding box center [911, 687] width 19 height 74
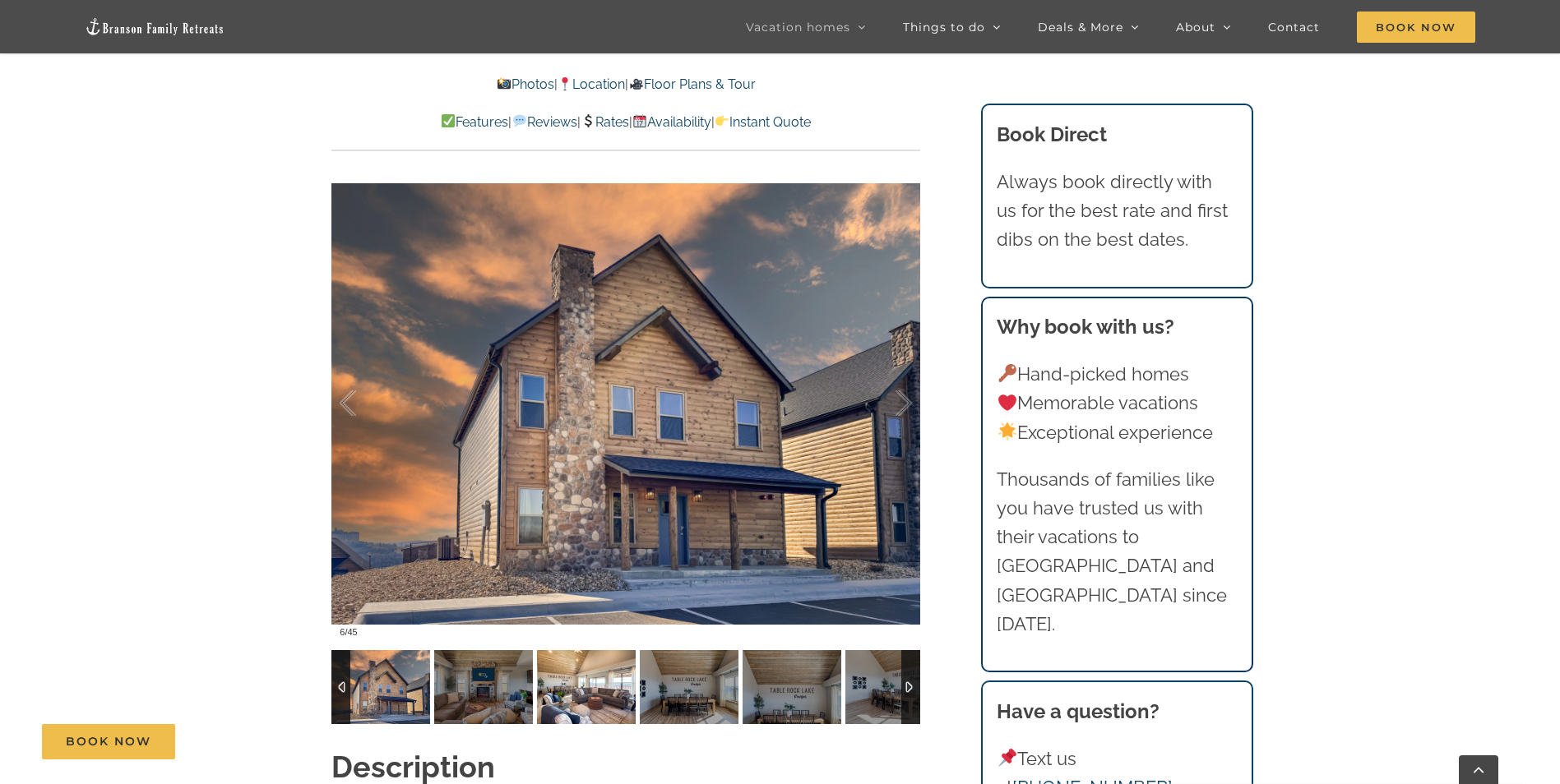
click at [613, 665] on img at bounding box center [586, 687] width 99 height 74
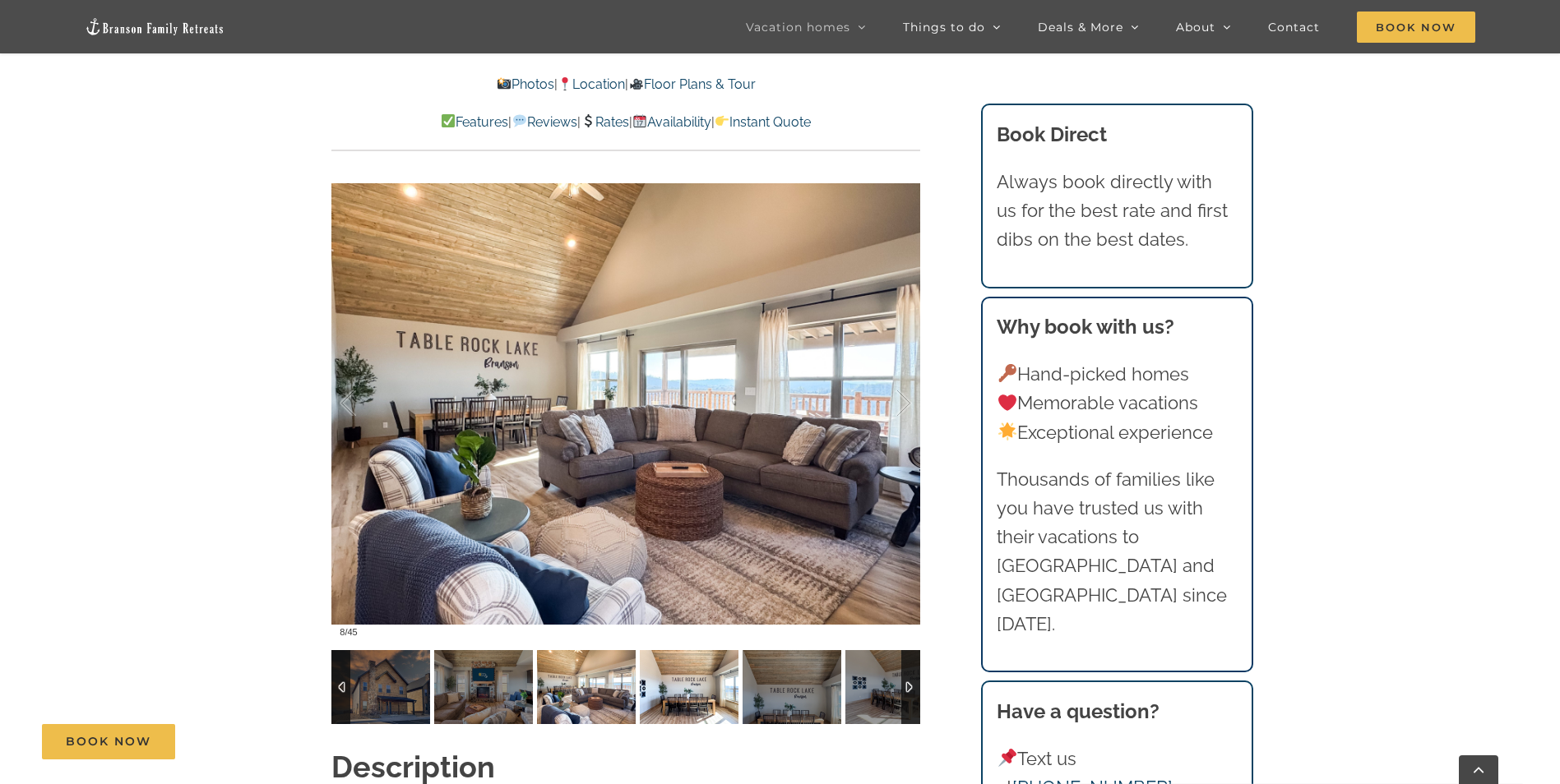
click at [684, 669] on img at bounding box center [689, 687] width 99 height 74
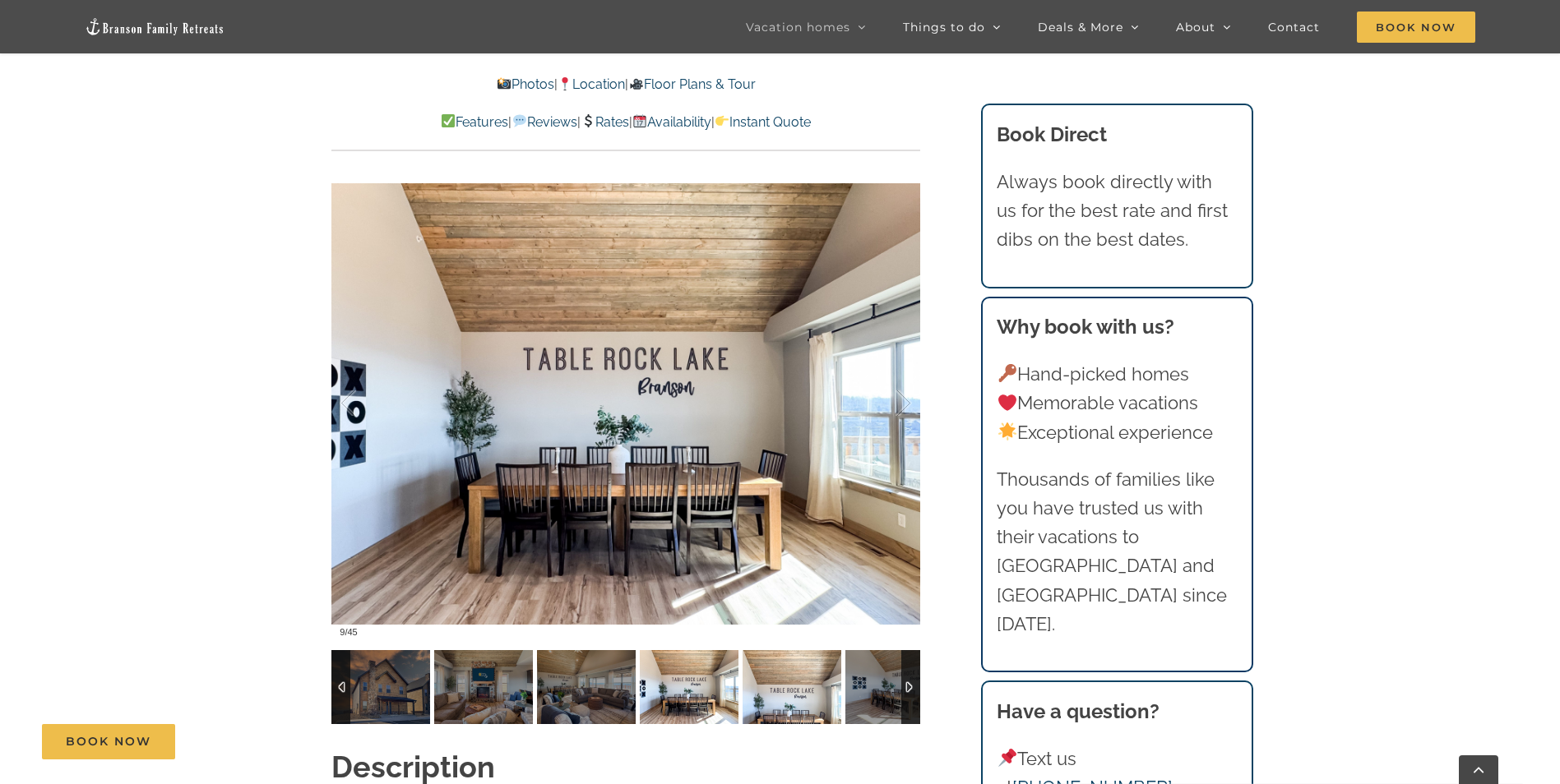
click at [760, 671] on img at bounding box center [792, 687] width 99 height 74
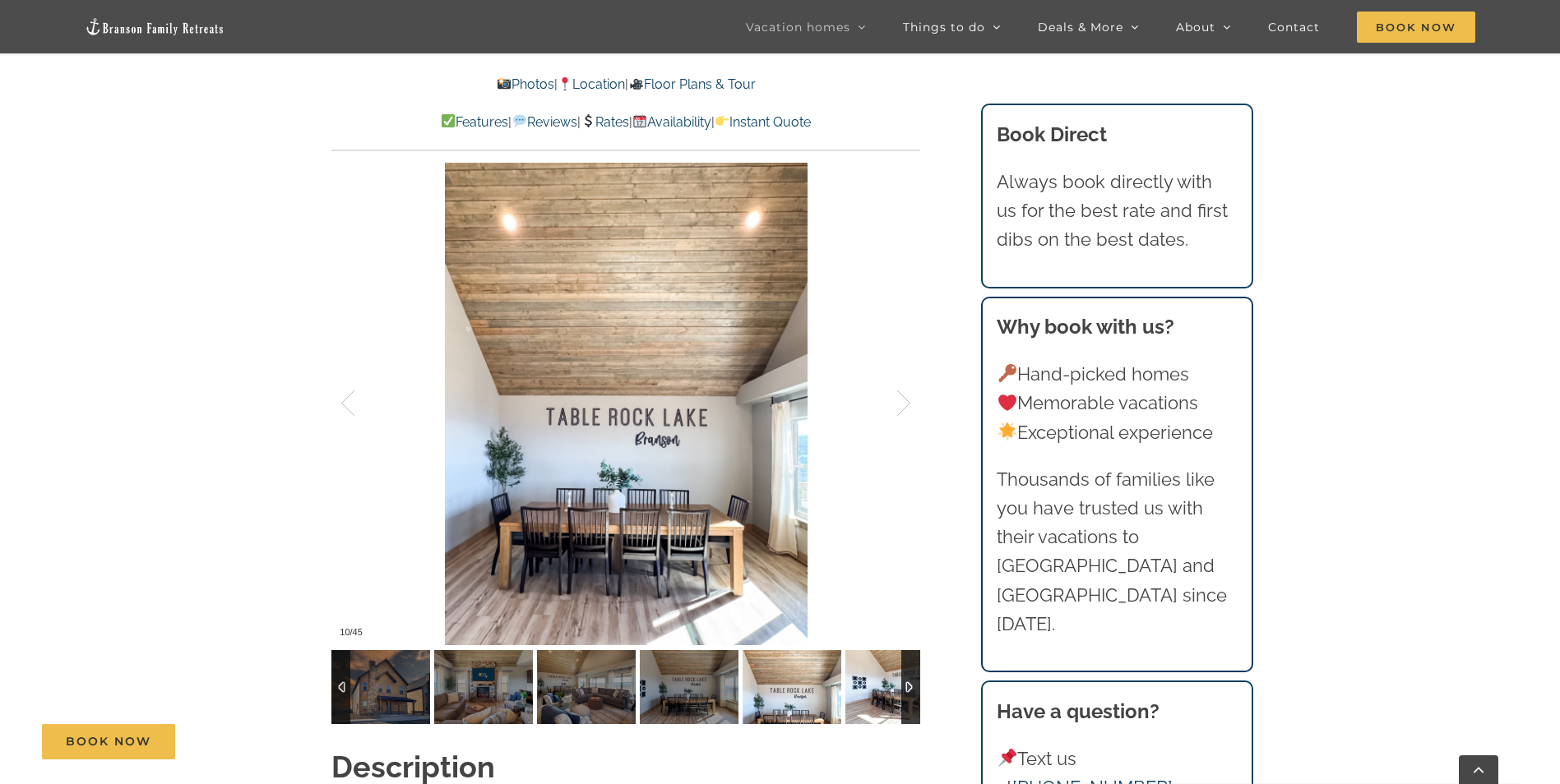
click at [891, 660] on img at bounding box center [894, 687] width 99 height 74
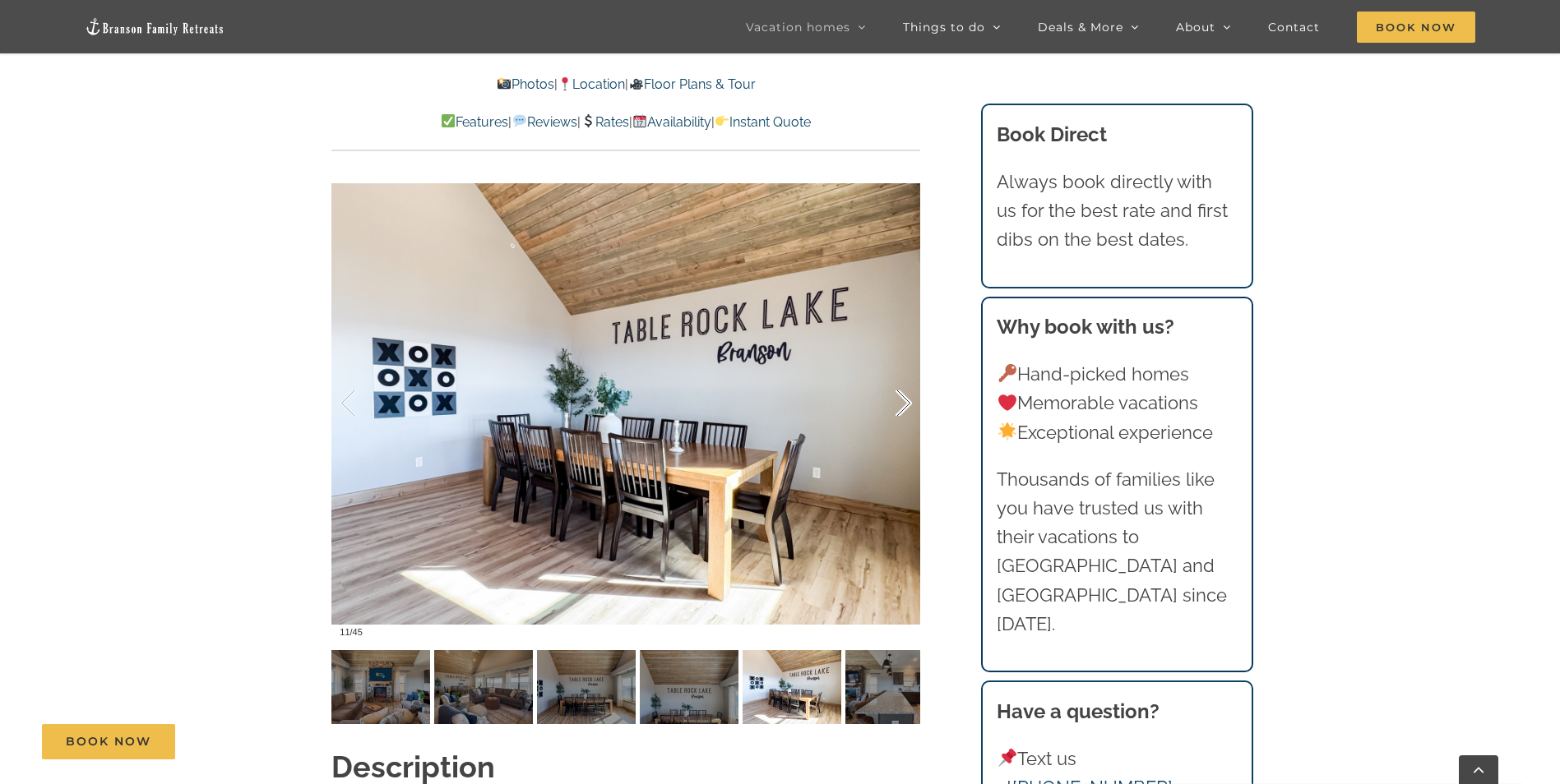
click at [905, 364] on div at bounding box center [887, 402] width 51 height 102
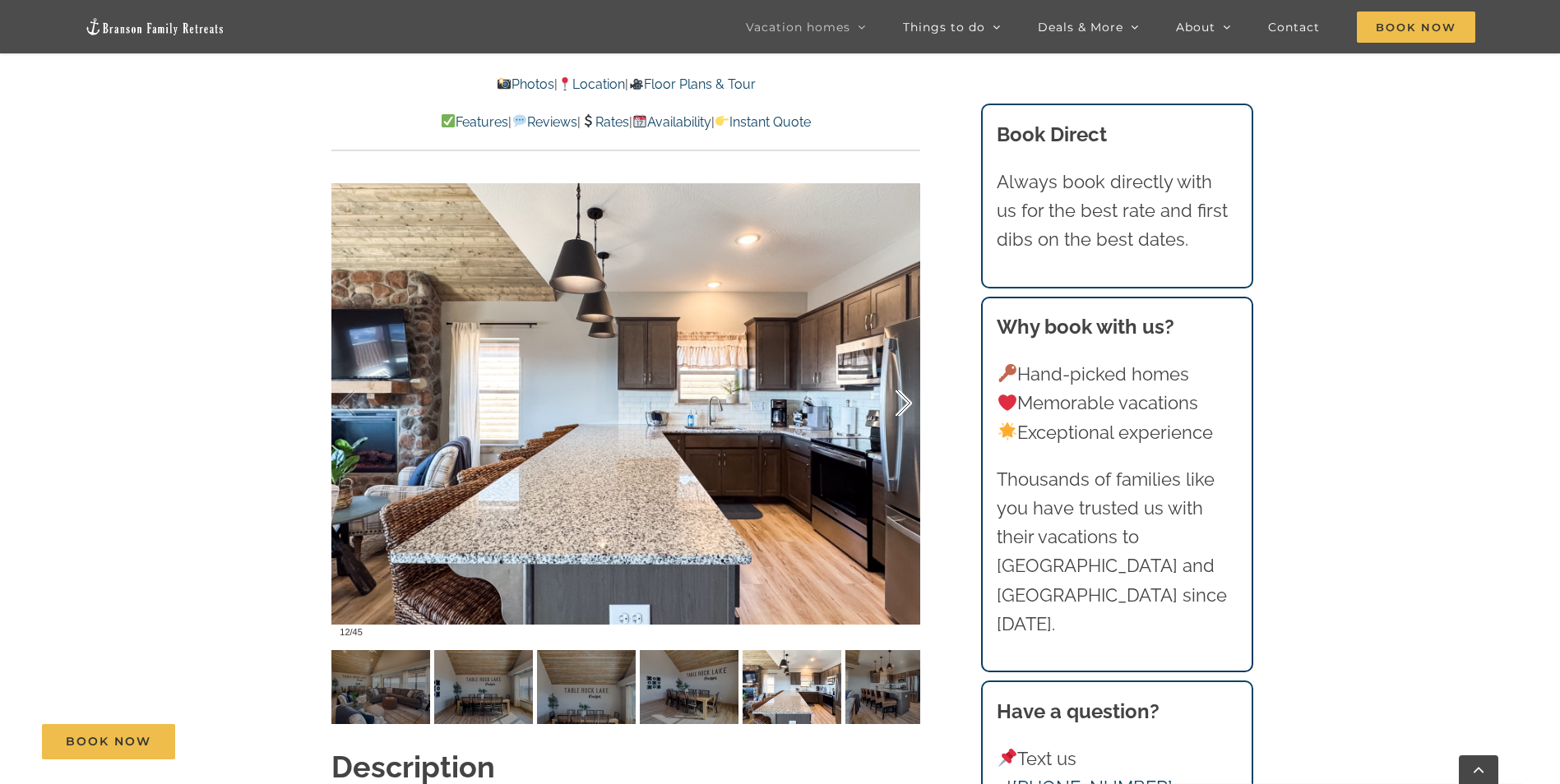
click at [905, 364] on div at bounding box center [887, 402] width 51 height 102
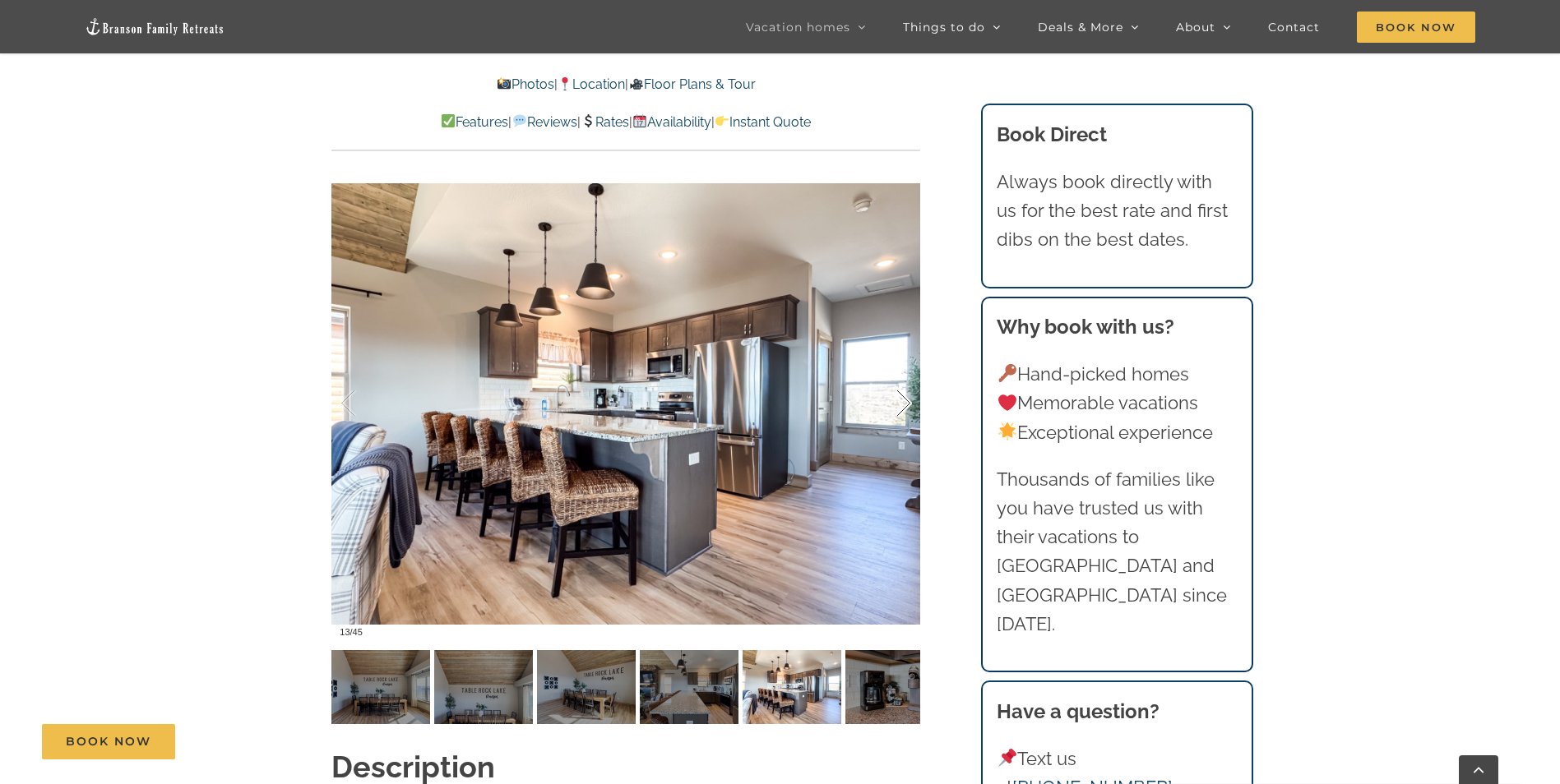
click at [905, 364] on div at bounding box center [887, 402] width 51 height 102
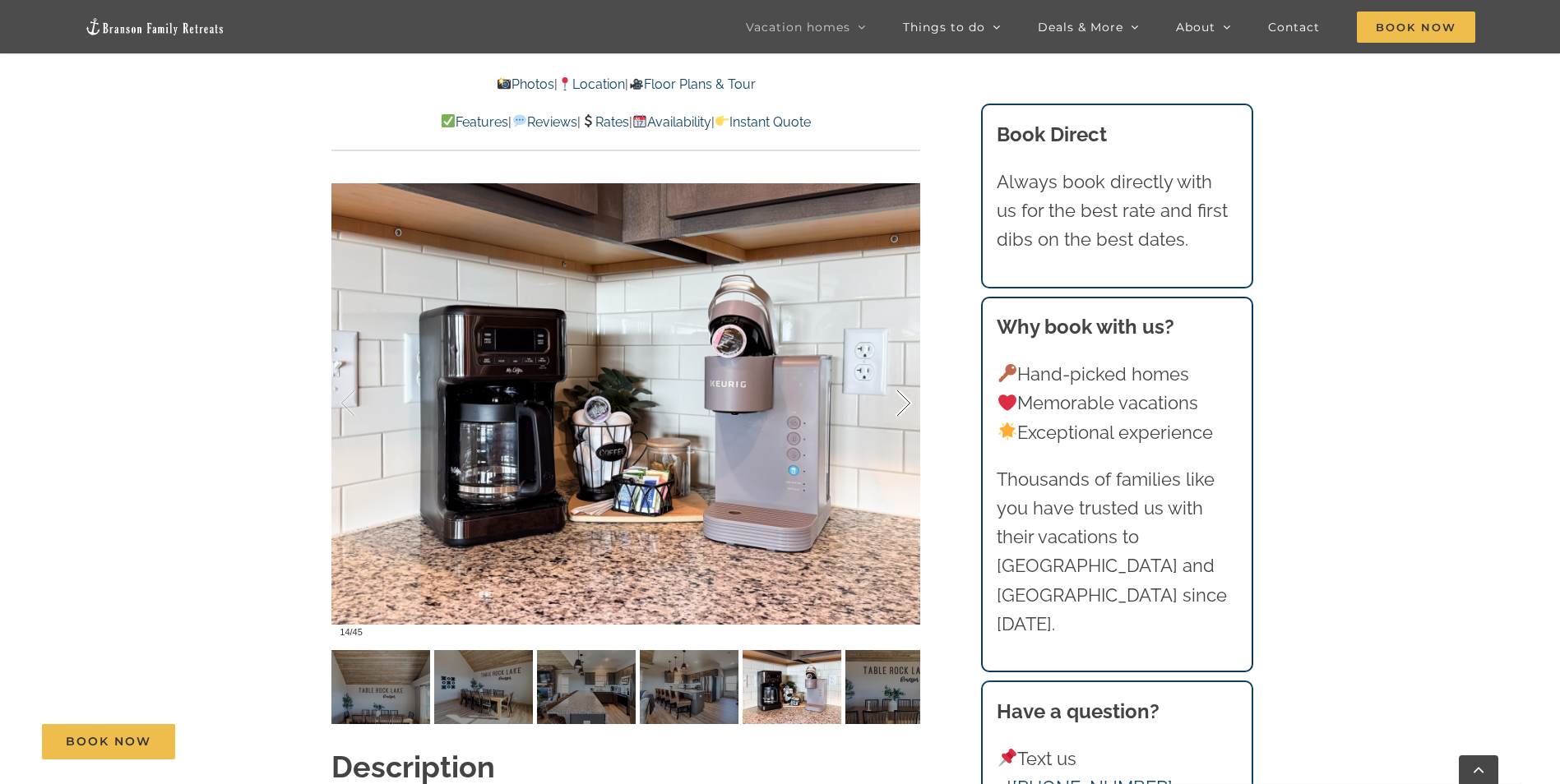
click at [905, 364] on div at bounding box center [887, 402] width 51 height 102
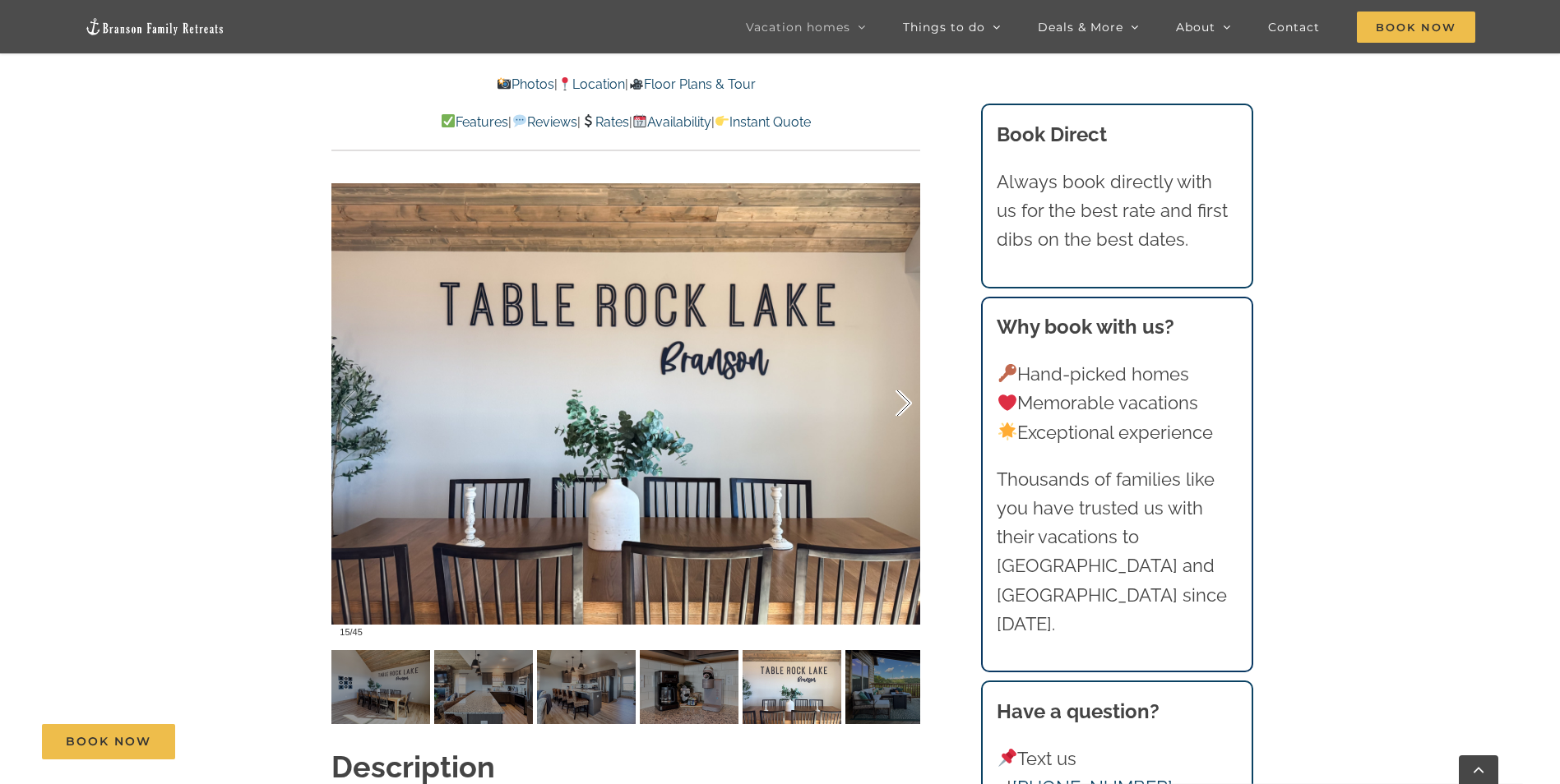
click at [905, 364] on div at bounding box center [887, 402] width 51 height 102
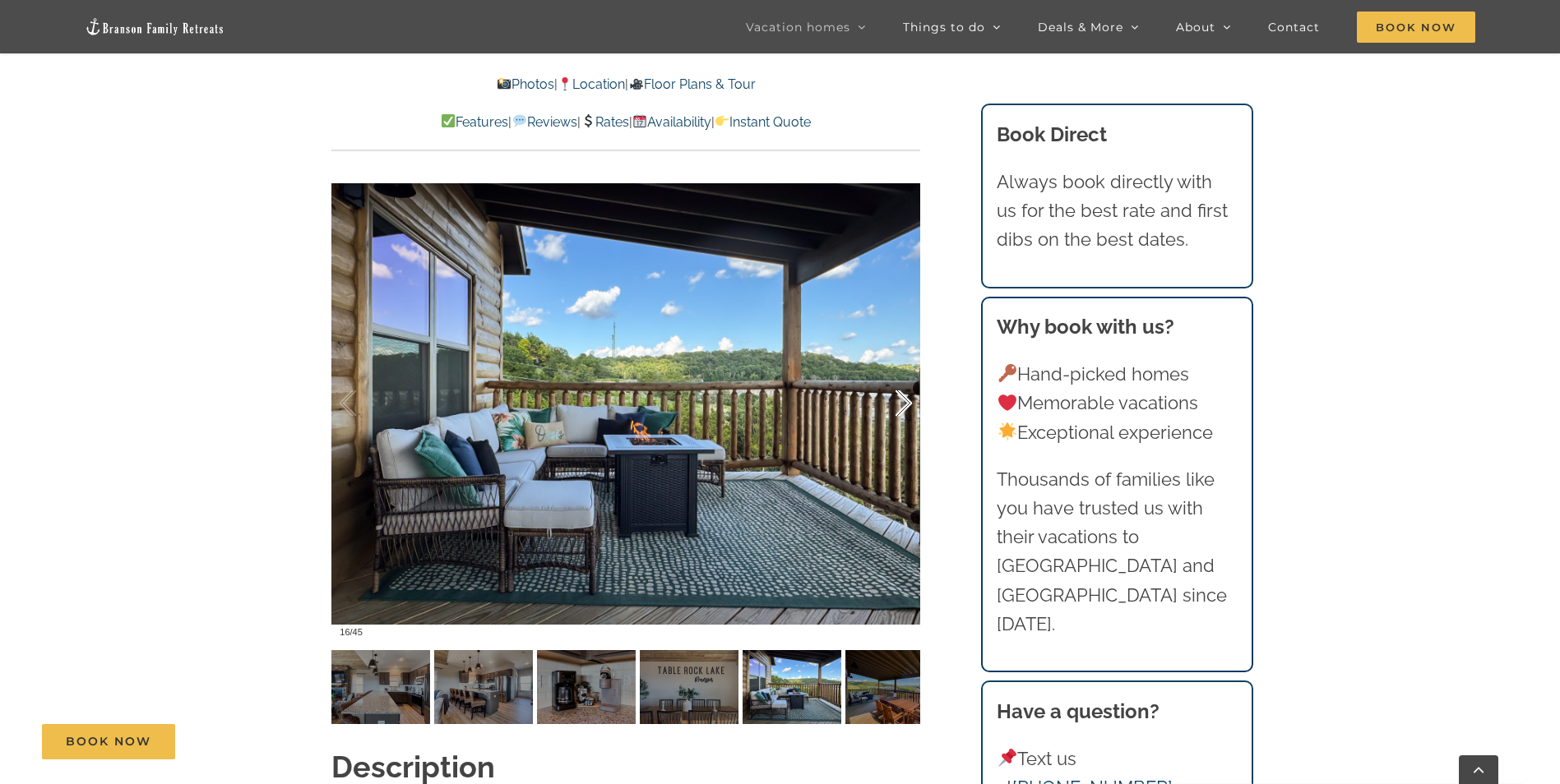
click at [905, 364] on div at bounding box center [887, 402] width 51 height 102
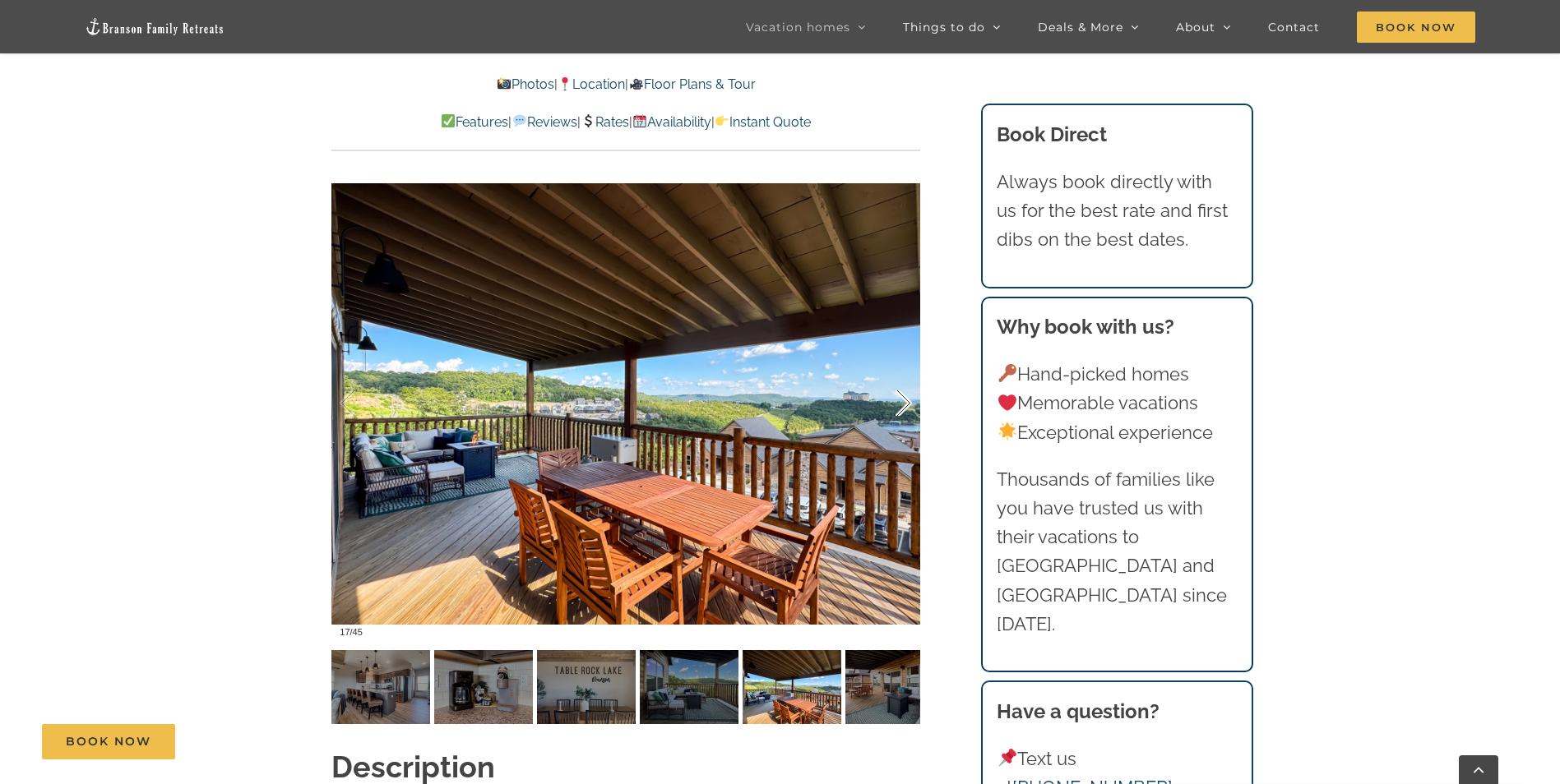
click at [905, 364] on div at bounding box center [887, 402] width 51 height 102
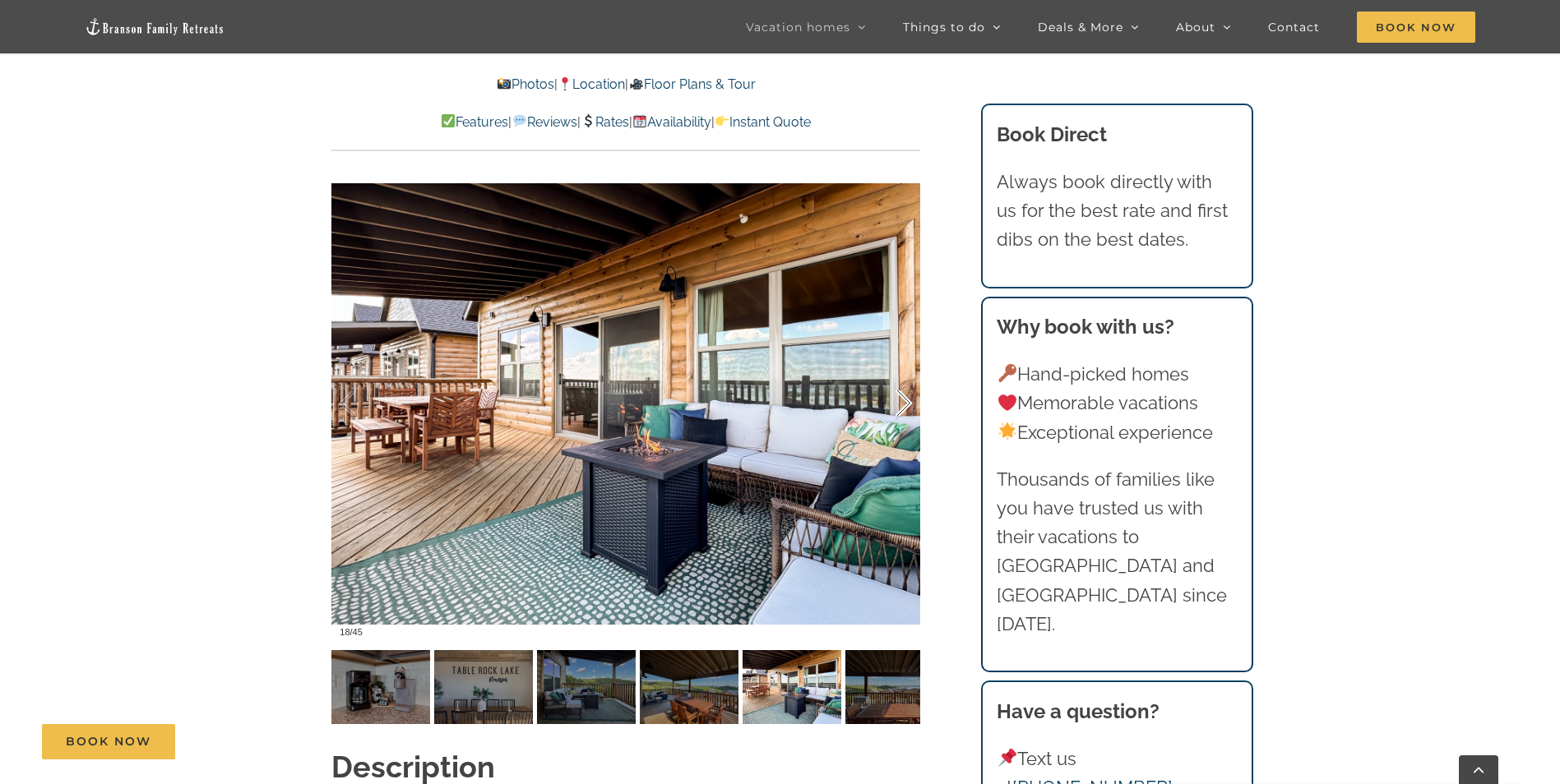
click at [905, 364] on div at bounding box center [887, 402] width 51 height 102
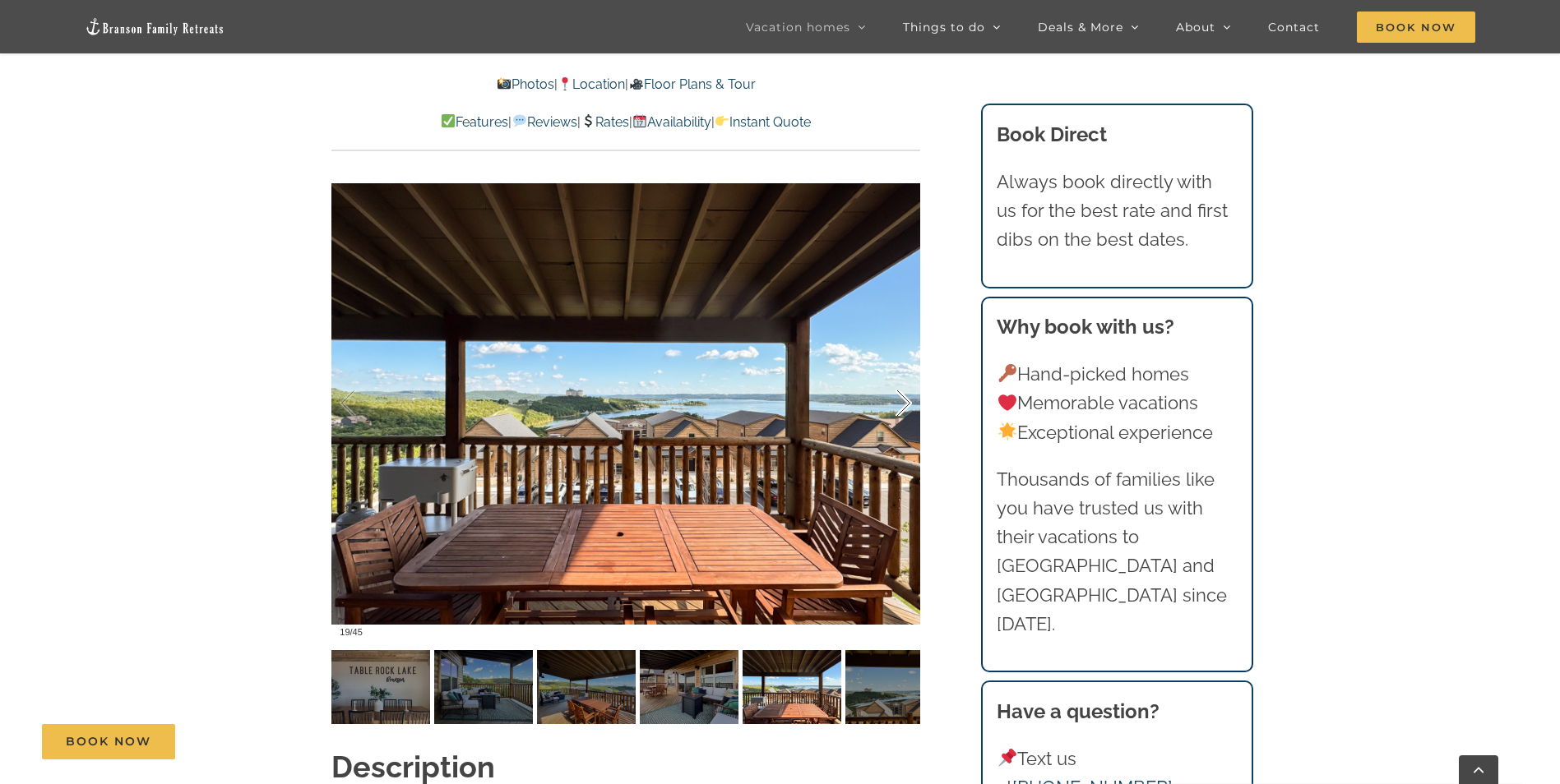
click at [905, 364] on div at bounding box center [887, 402] width 51 height 102
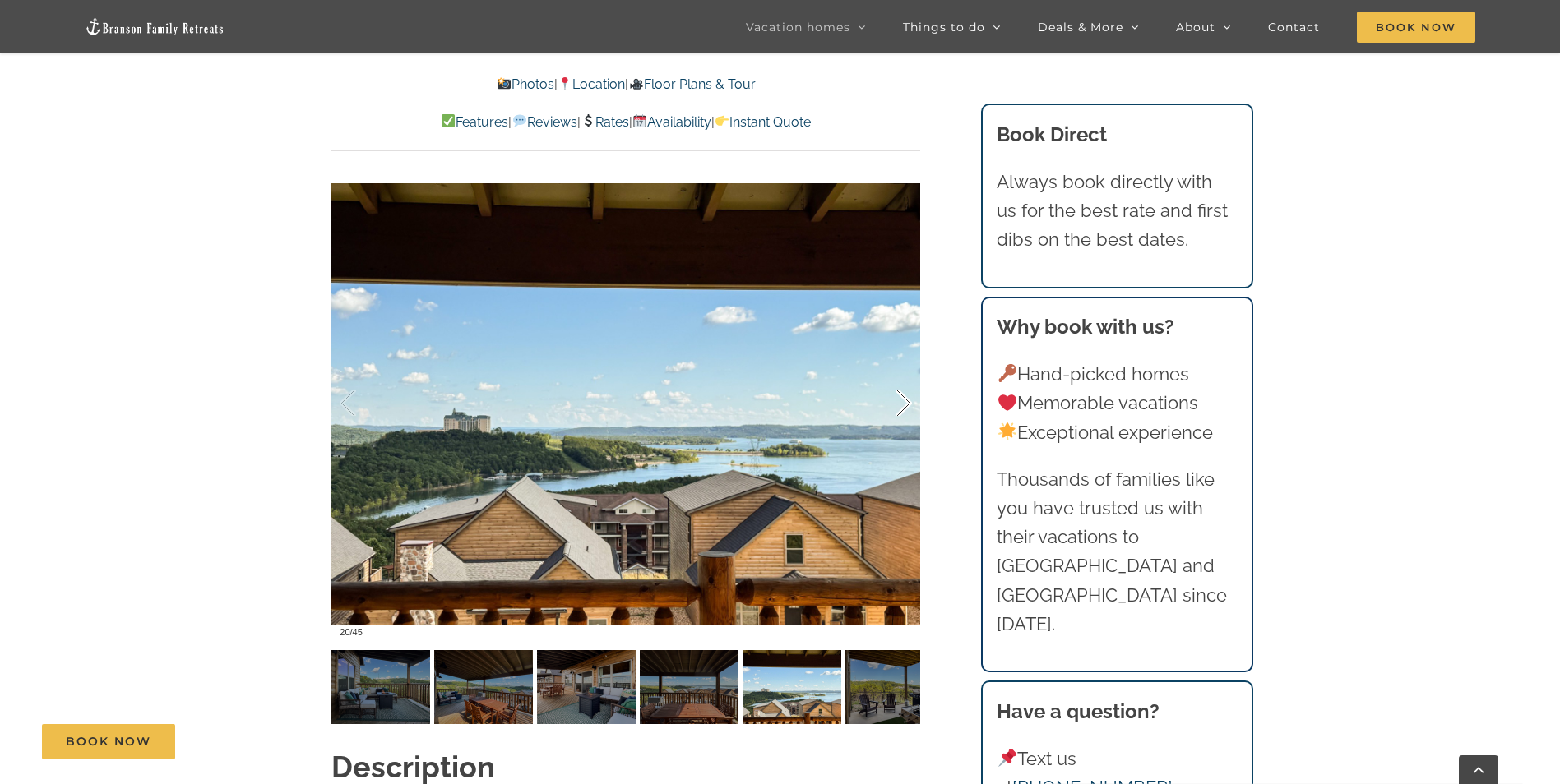
click at [905, 364] on div at bounding box center [887, 402] width 51 height 102
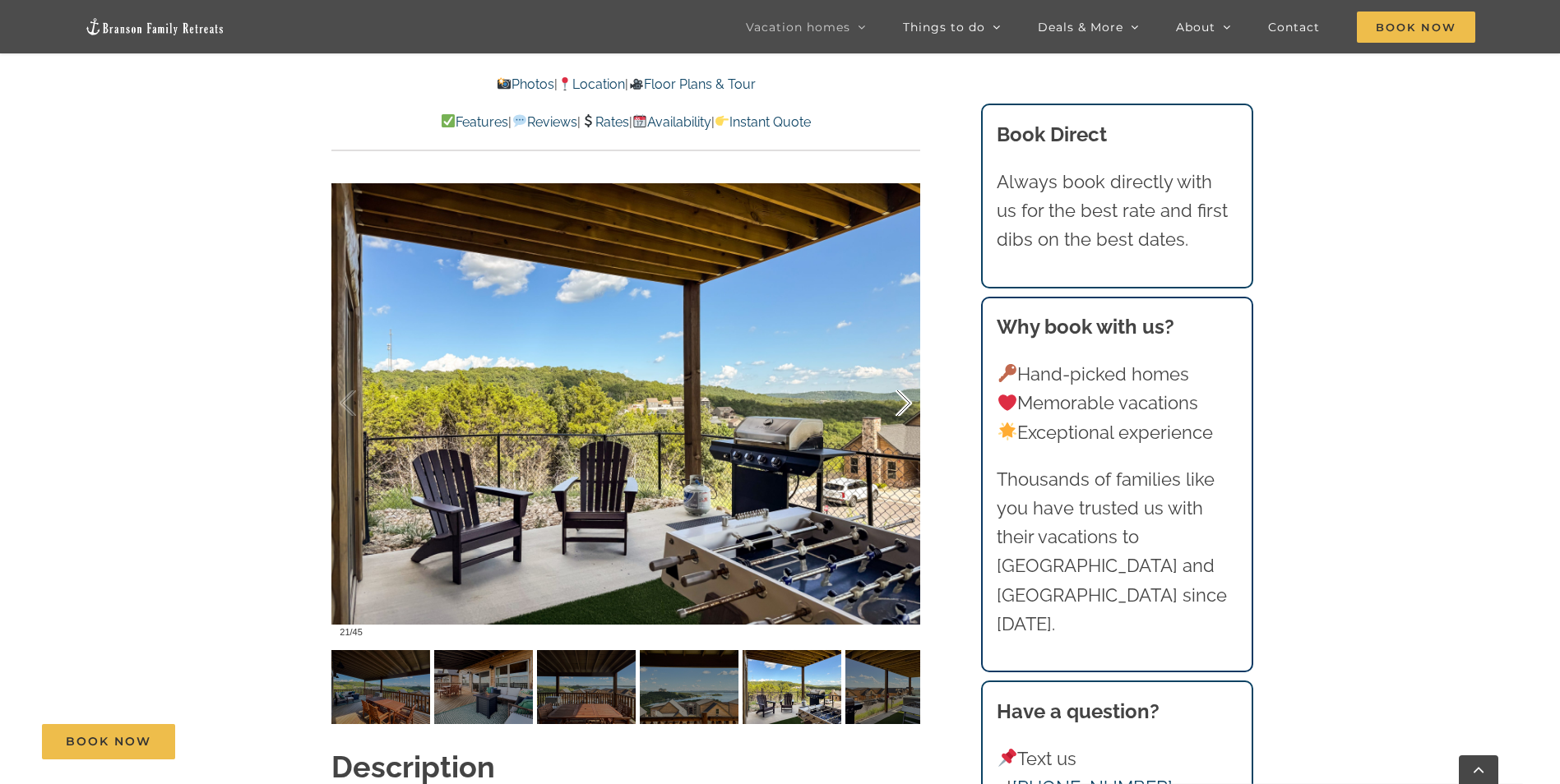
click at [905, 364] on div at bounding box center [887, 402] width 51 height 102
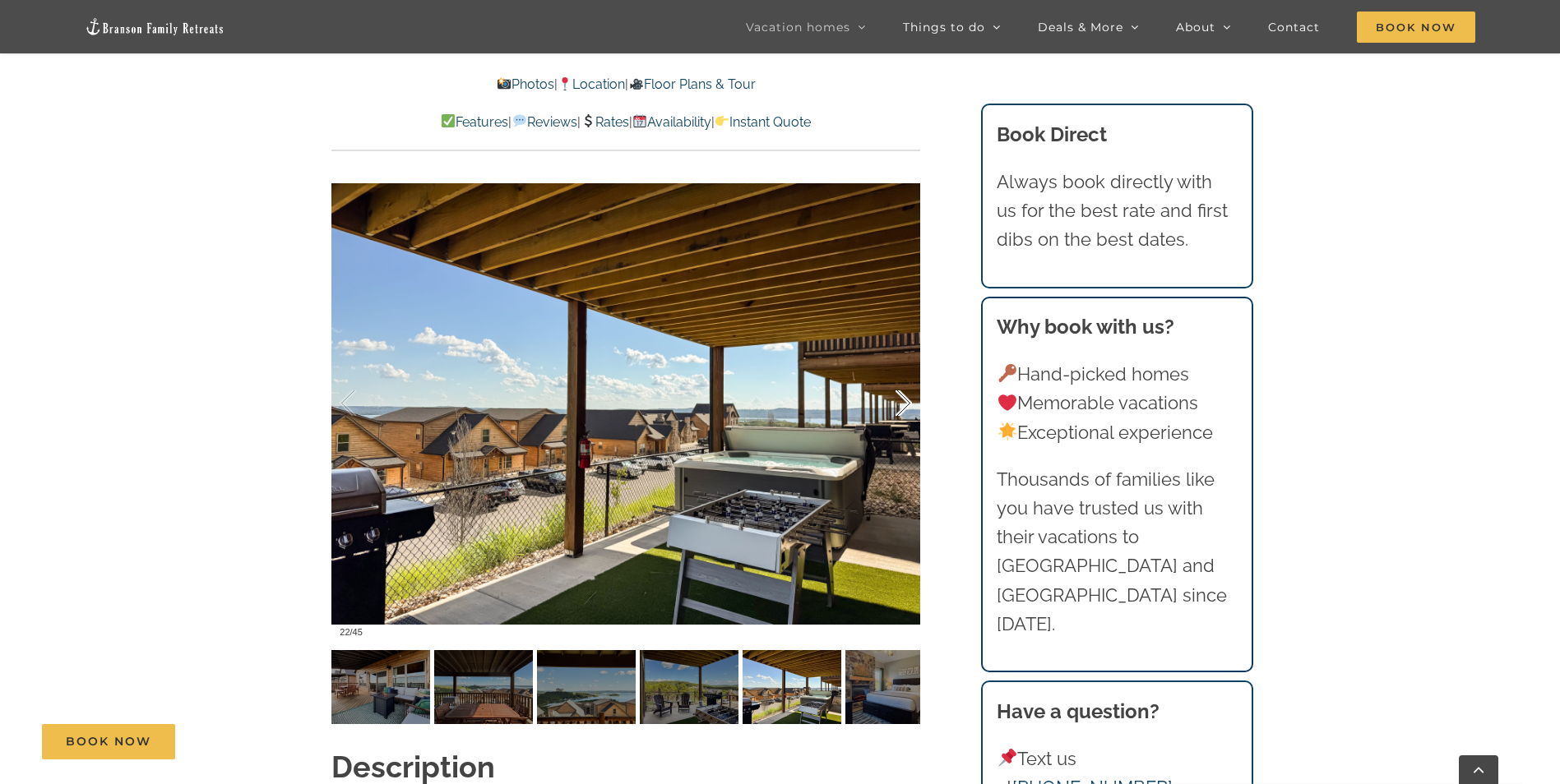
click at [905, 364] on div at bounding box center [887, 402] width 51 height 102
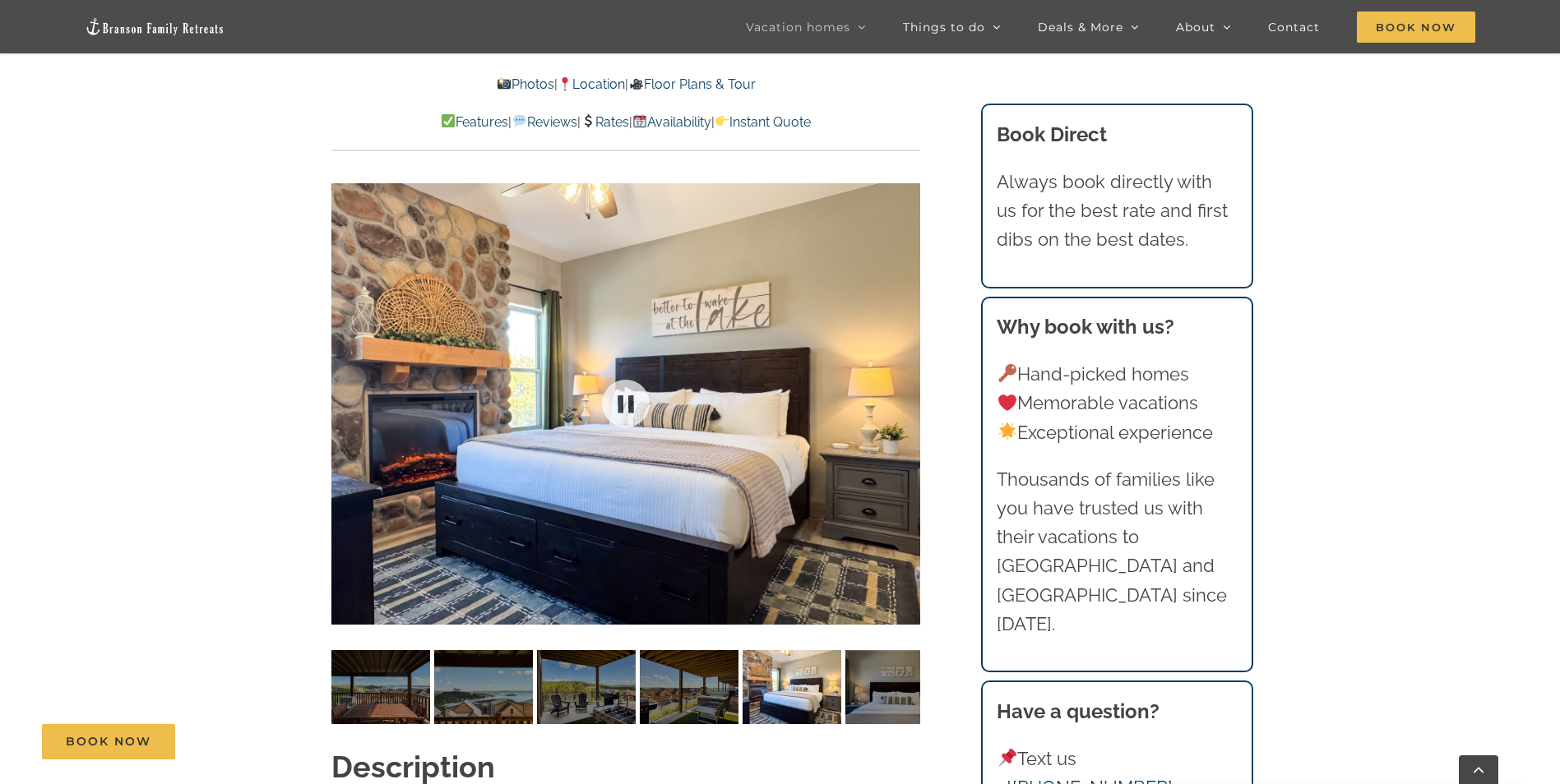
click at [905, 364] on div at bounding box center [626, 403] width 589 height 483
click at [593, 680] on img at bounding box center [586, 687] width 99 height 74
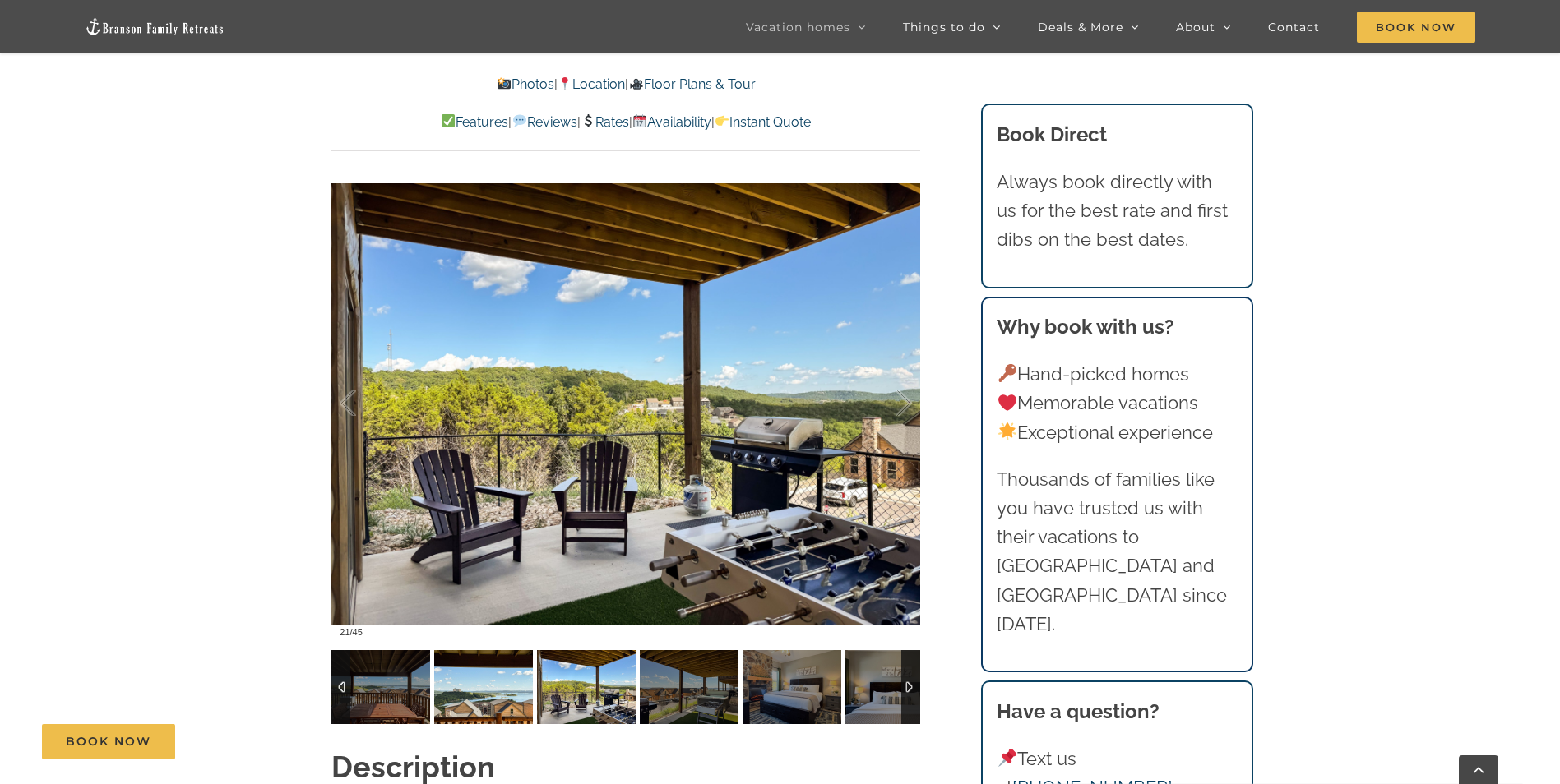
click at [478, 671] on img at bounding box center [483, 687] width 99 height 74
